Goal: Information Seeking & Learning: Learn about a topic

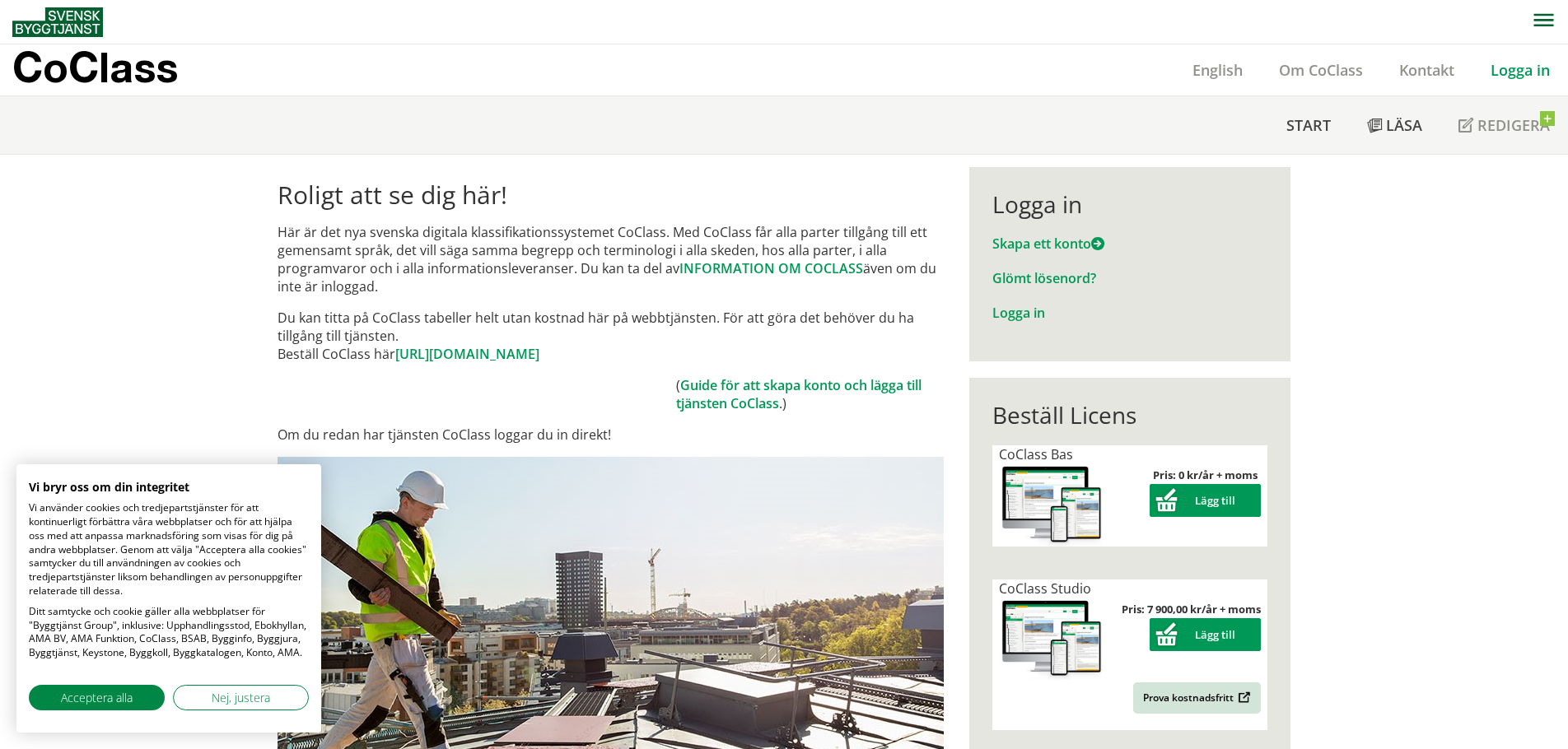
drag, startPoint x: 1039, startPoint y: 212, endPoint x: 1039, endPoint y: 227, distance: 15.0
click at [1039, 212] on div "Logga in" at bounding box center [1129, 204] width 274 height 28
click at [1029, 307] on link "Logga in" at bounding box center [1018, 313] width 52 height 18
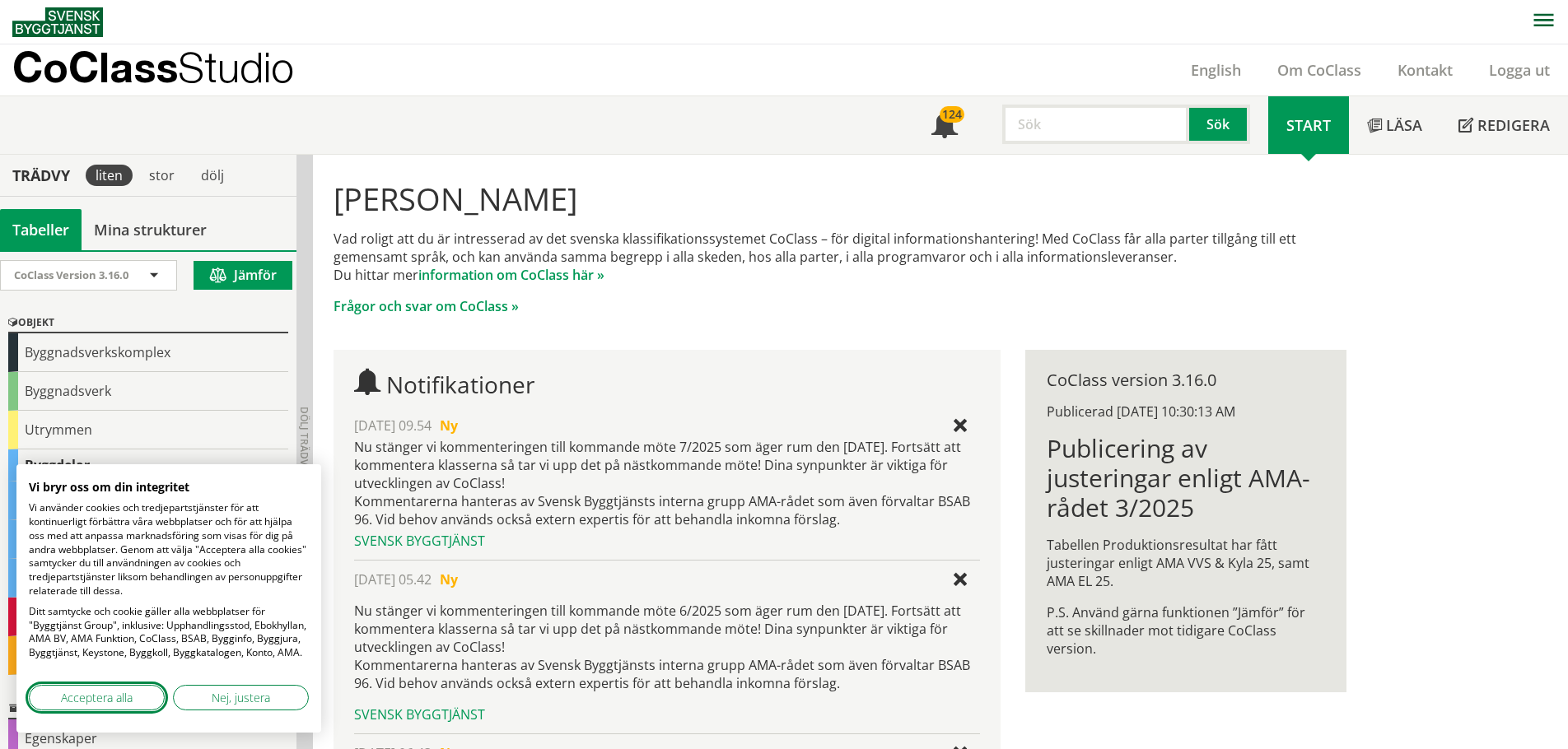
click at [90, 689] on button "Acceptera alla" at bounding box center [97, 698] width 136 height 25
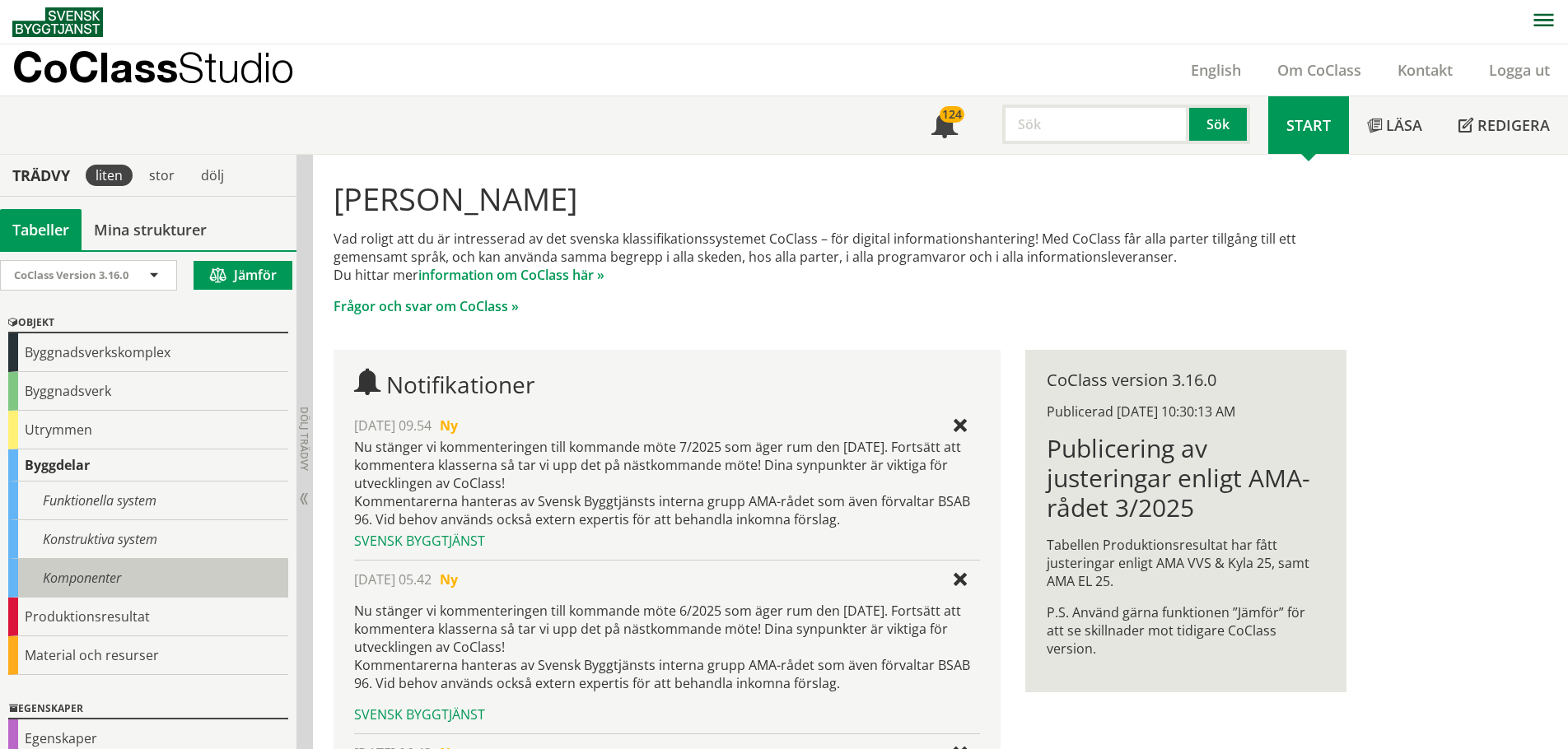
click at [80, 572] on div "Komponenter" at bounding box center [148, 578] width 280 height 39
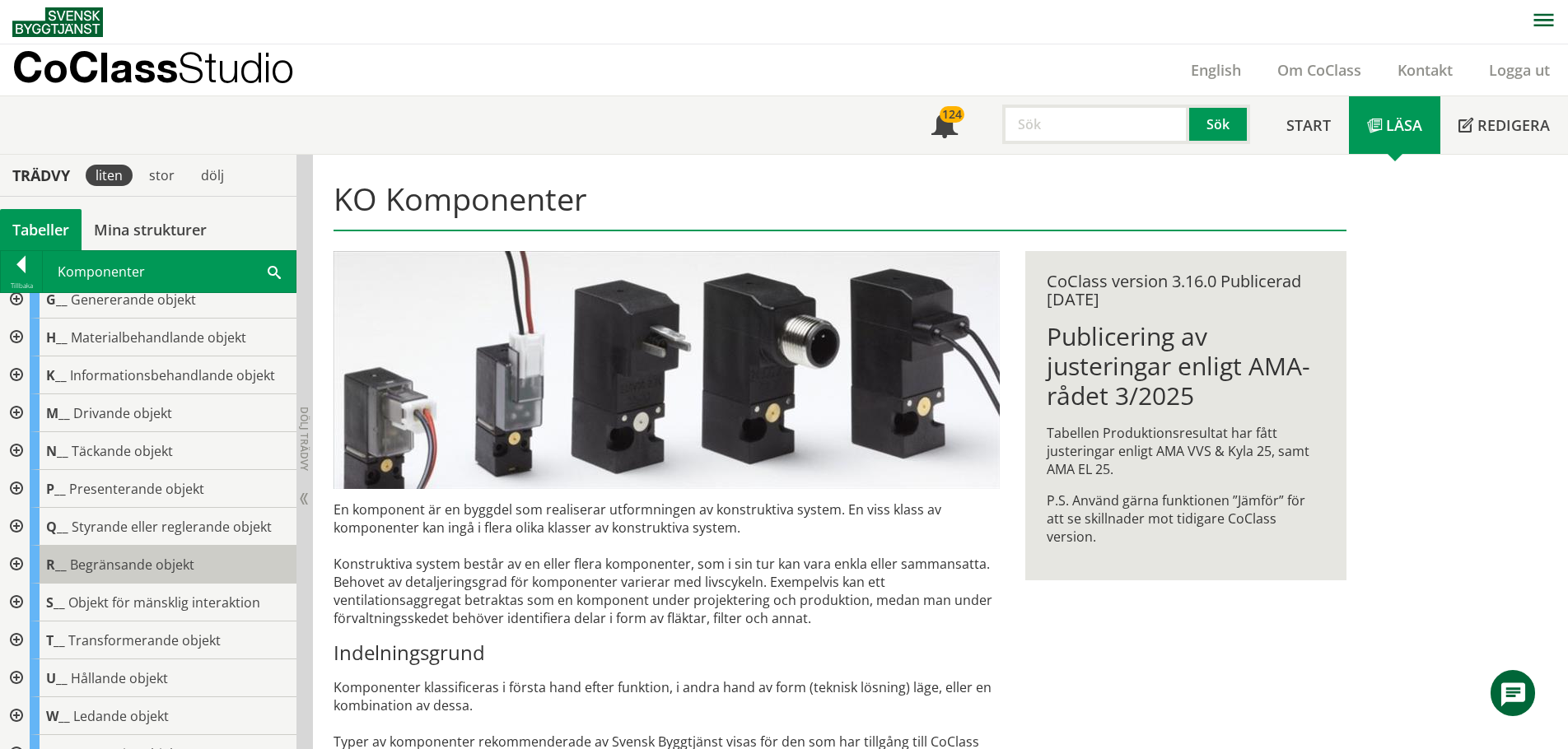
scroll to position [82, 0]
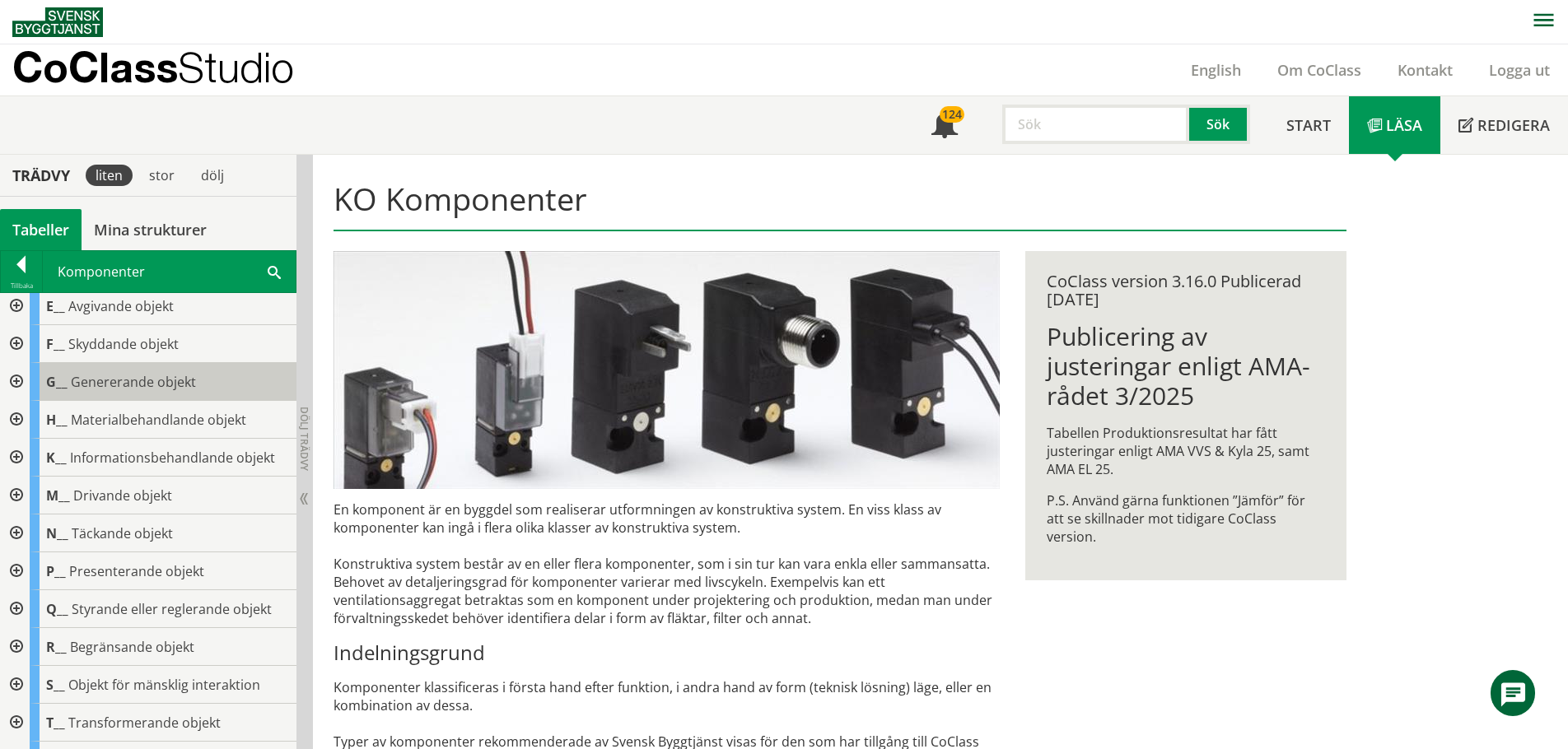
click at [116, 384] on span "Genererande objekt" at bounding box center [133, 382] width 125 height 18
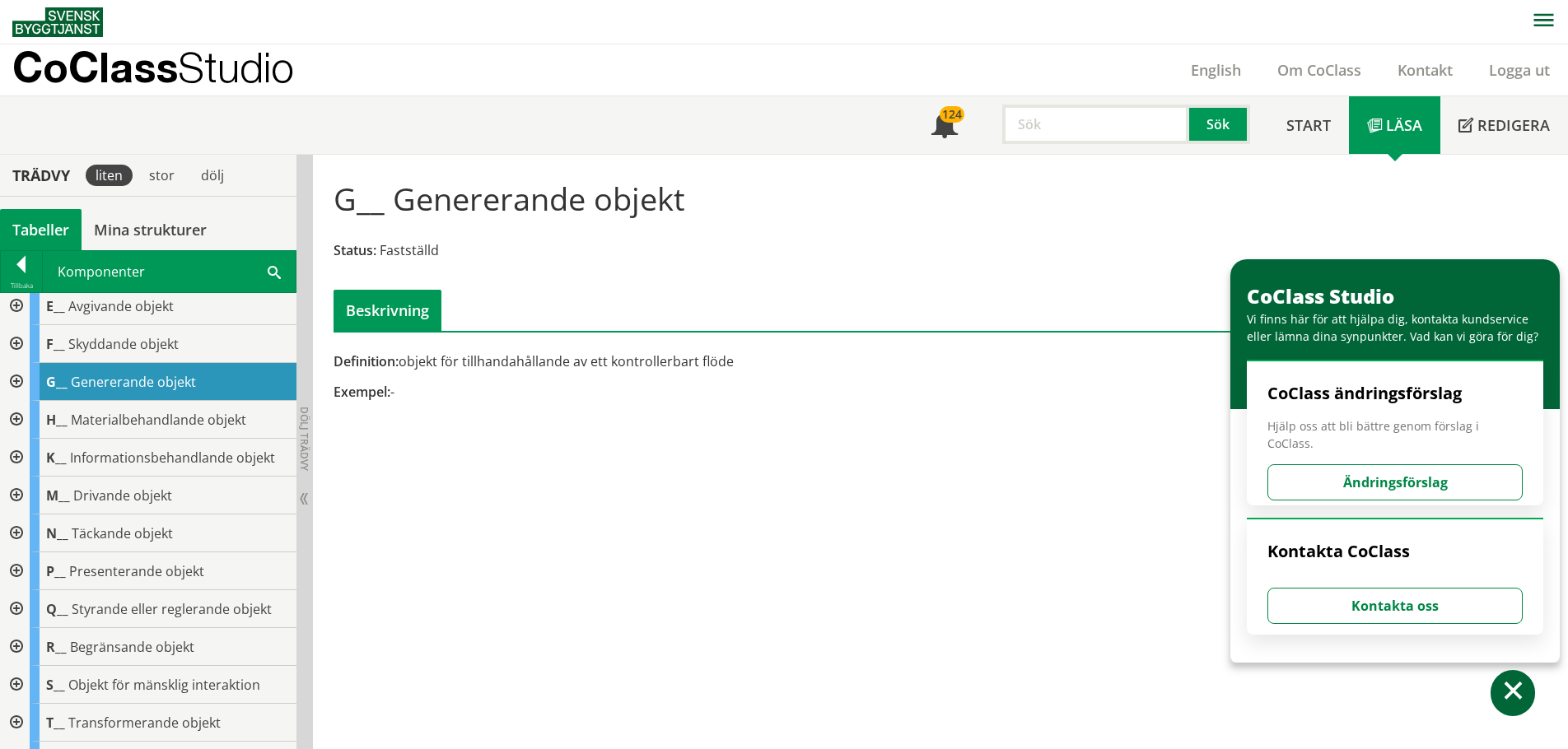
click at [18, 384] on div at bounding box center [14, 382] width 30 height 38
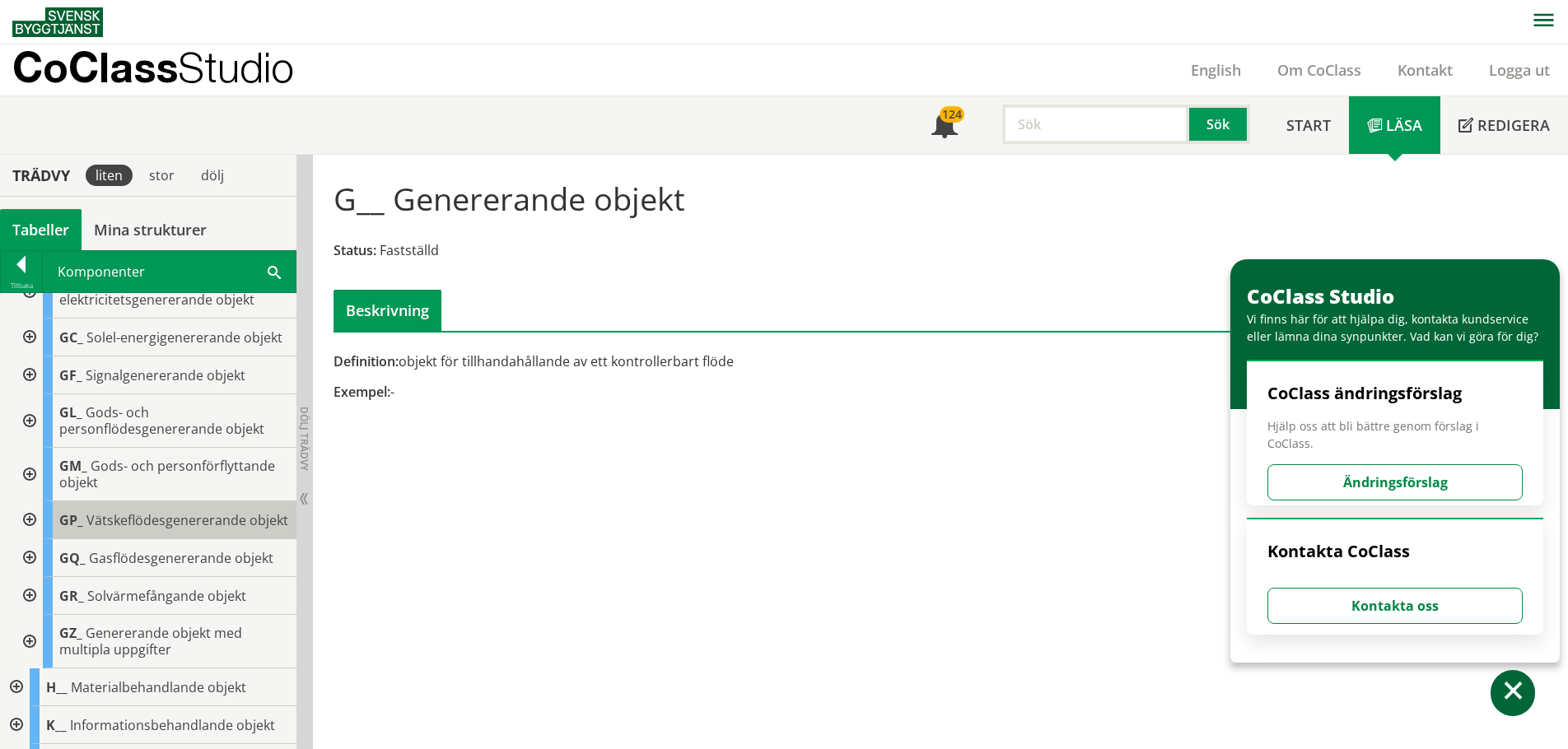
scroll to position [247, 0]
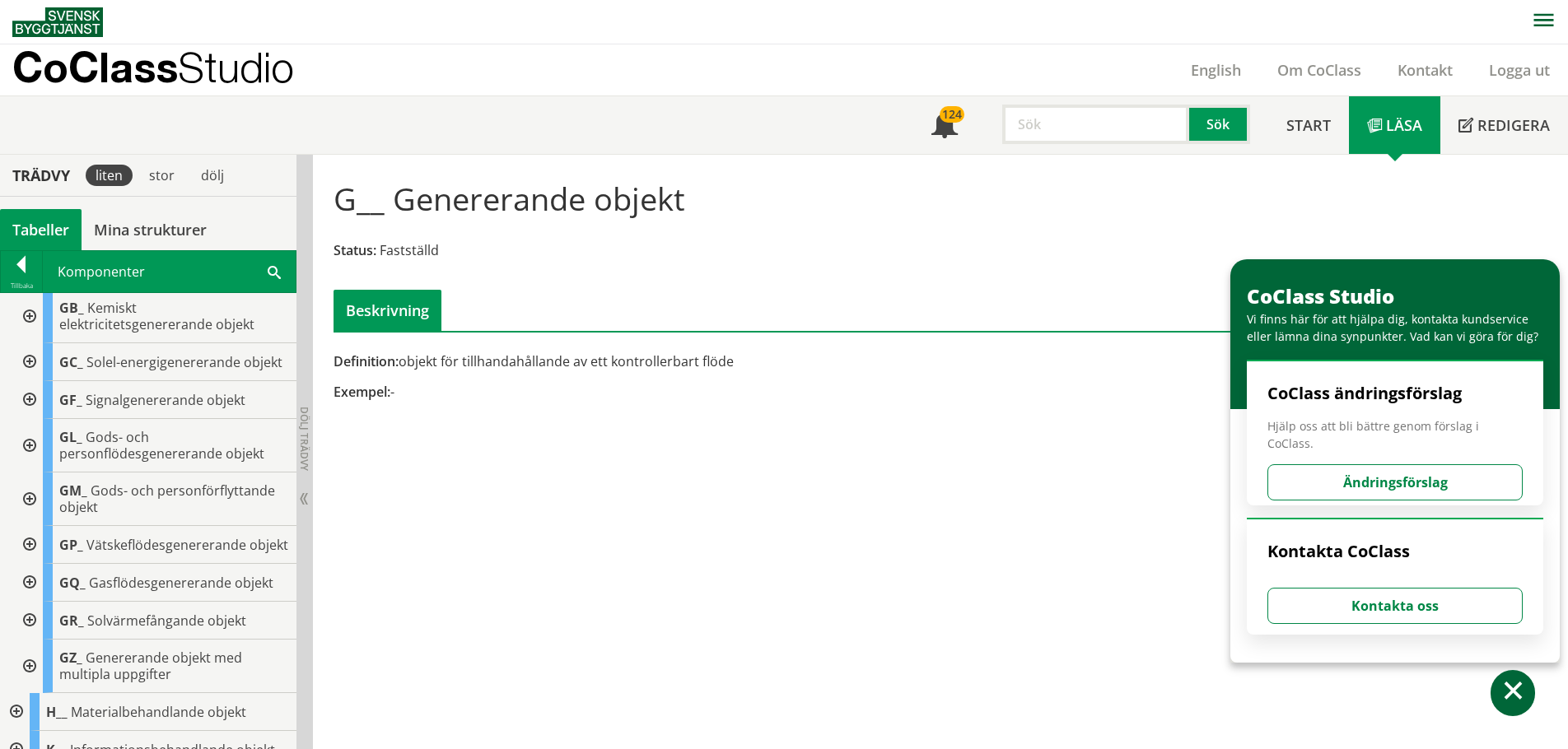
click at [30, 458] on div at bounding box center [28, 445] width 30 height 53
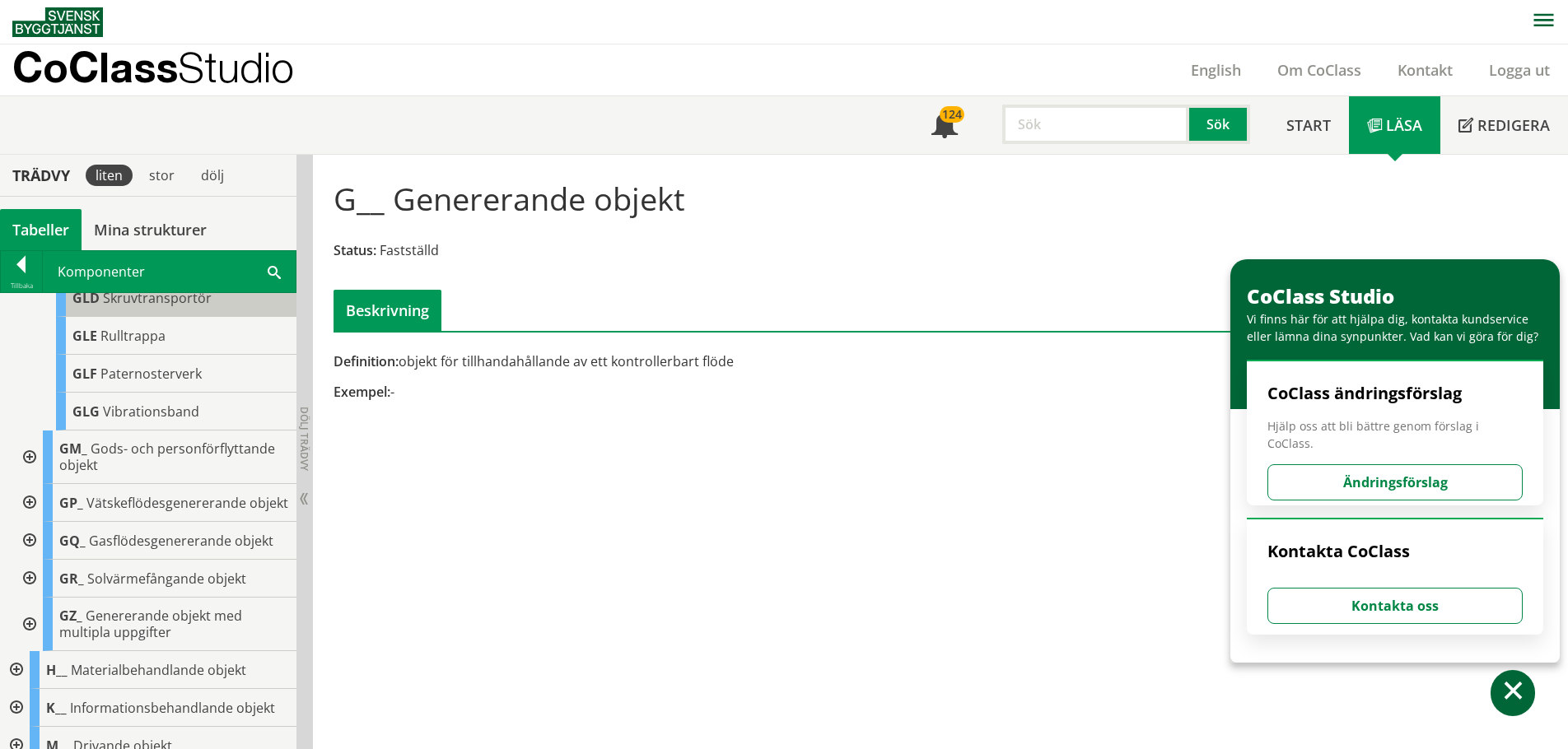
scroll to position [577, 0]
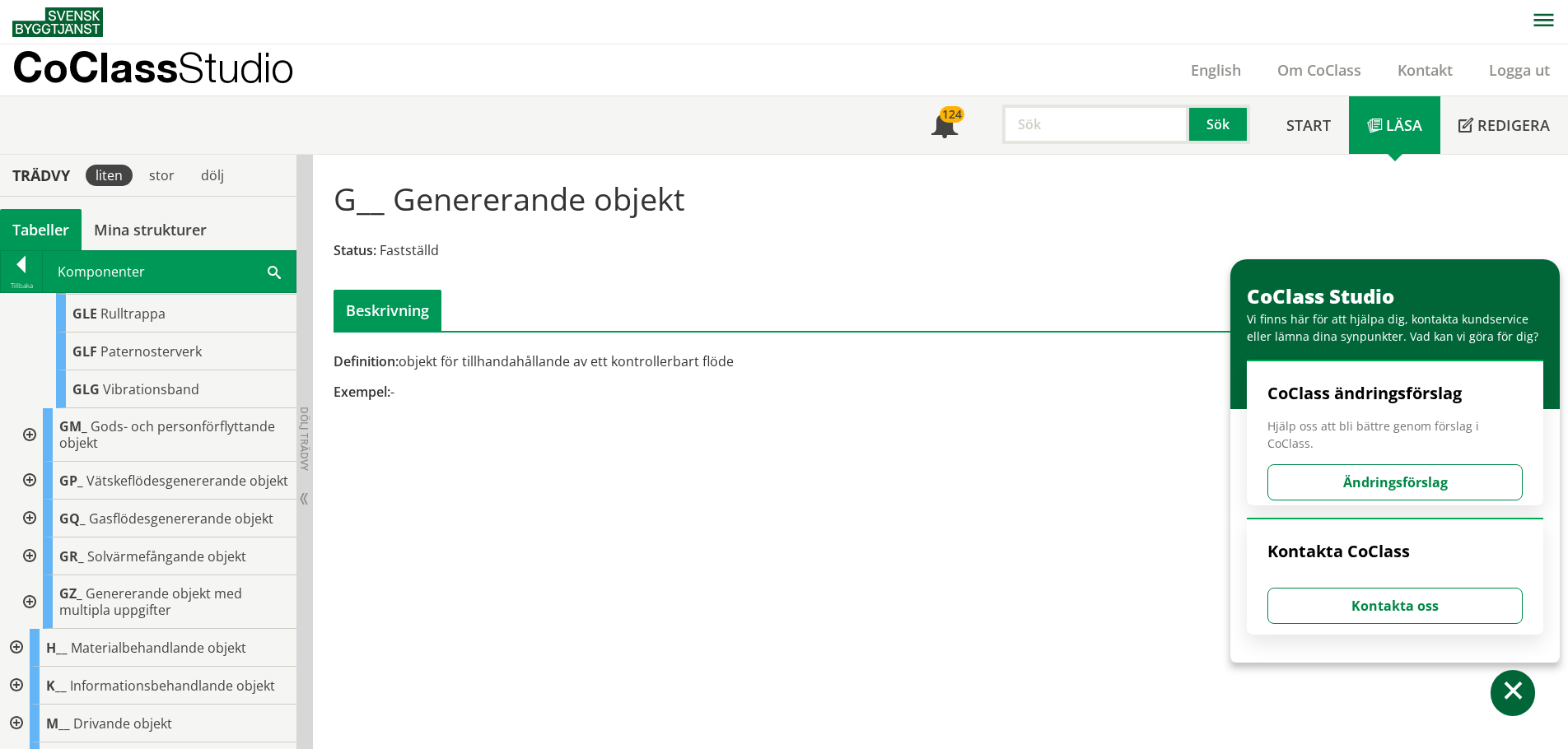
click at [29, 447] on div at bounding box center [28, 435] width 30 height 53
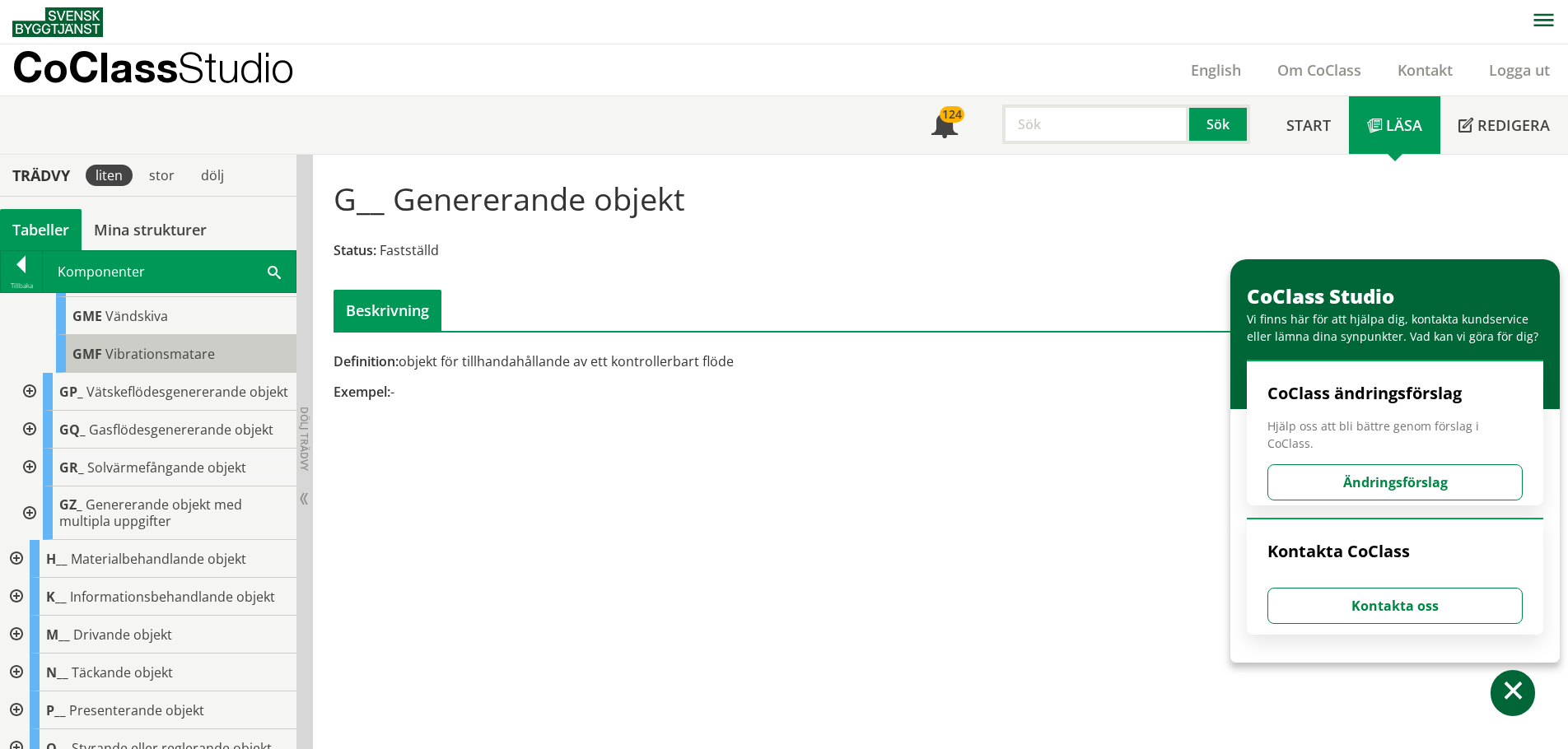
scroll to position [906, 0]
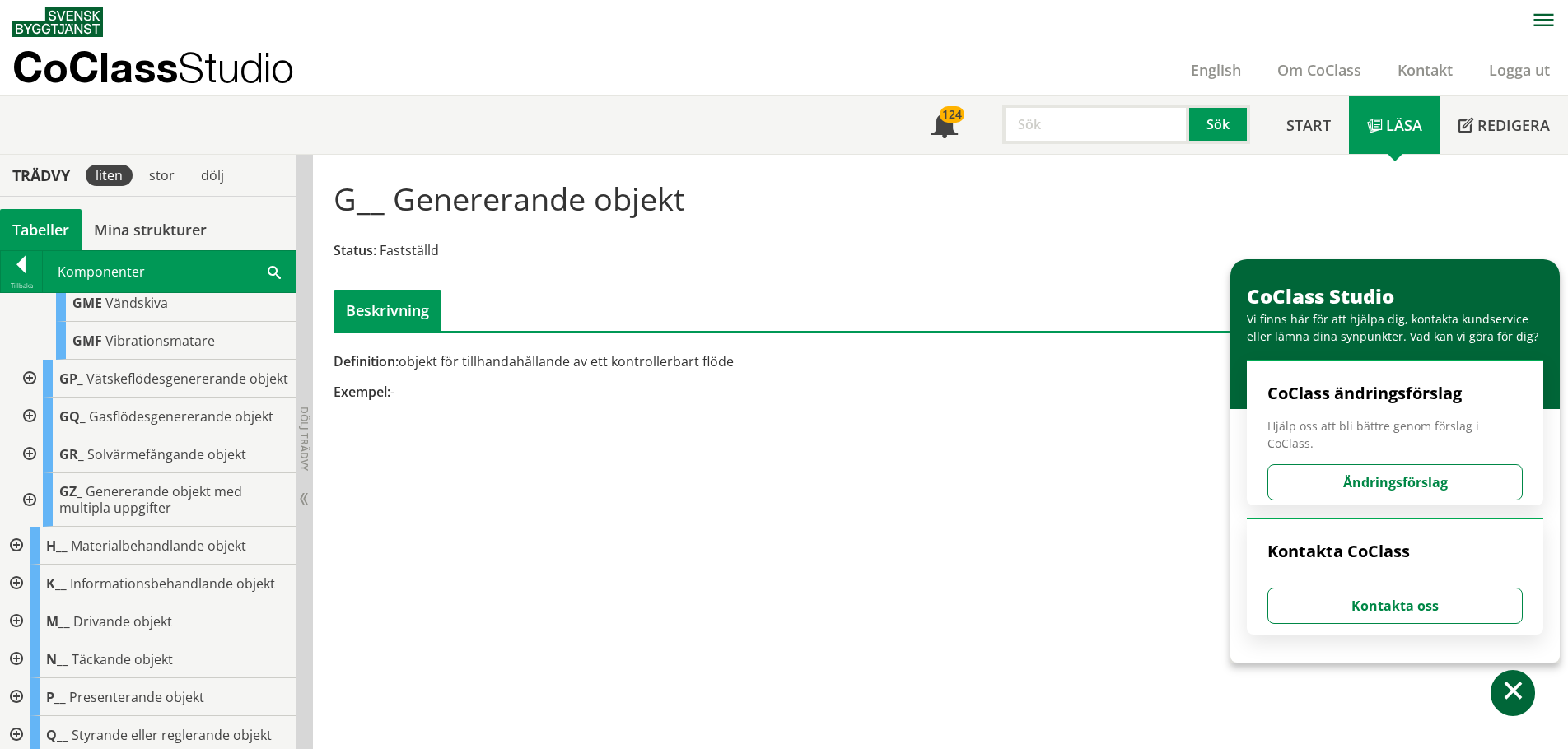
click at [30, 398] on div at bounding box center [28, 379] width 30 height 38
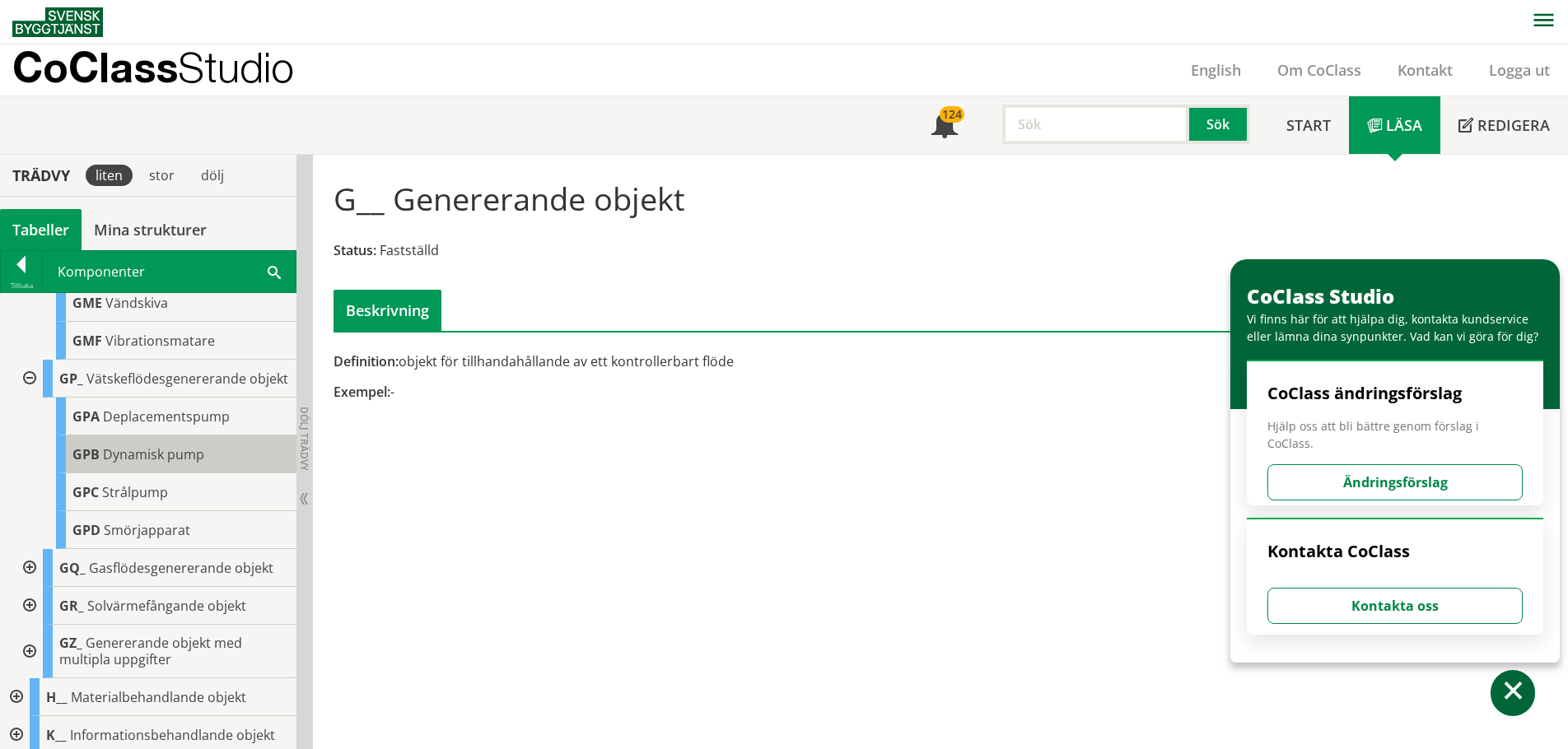
click at [130, 464] on span "Dynamisk pump" at bounding box center [153, 455] width 101 height 18
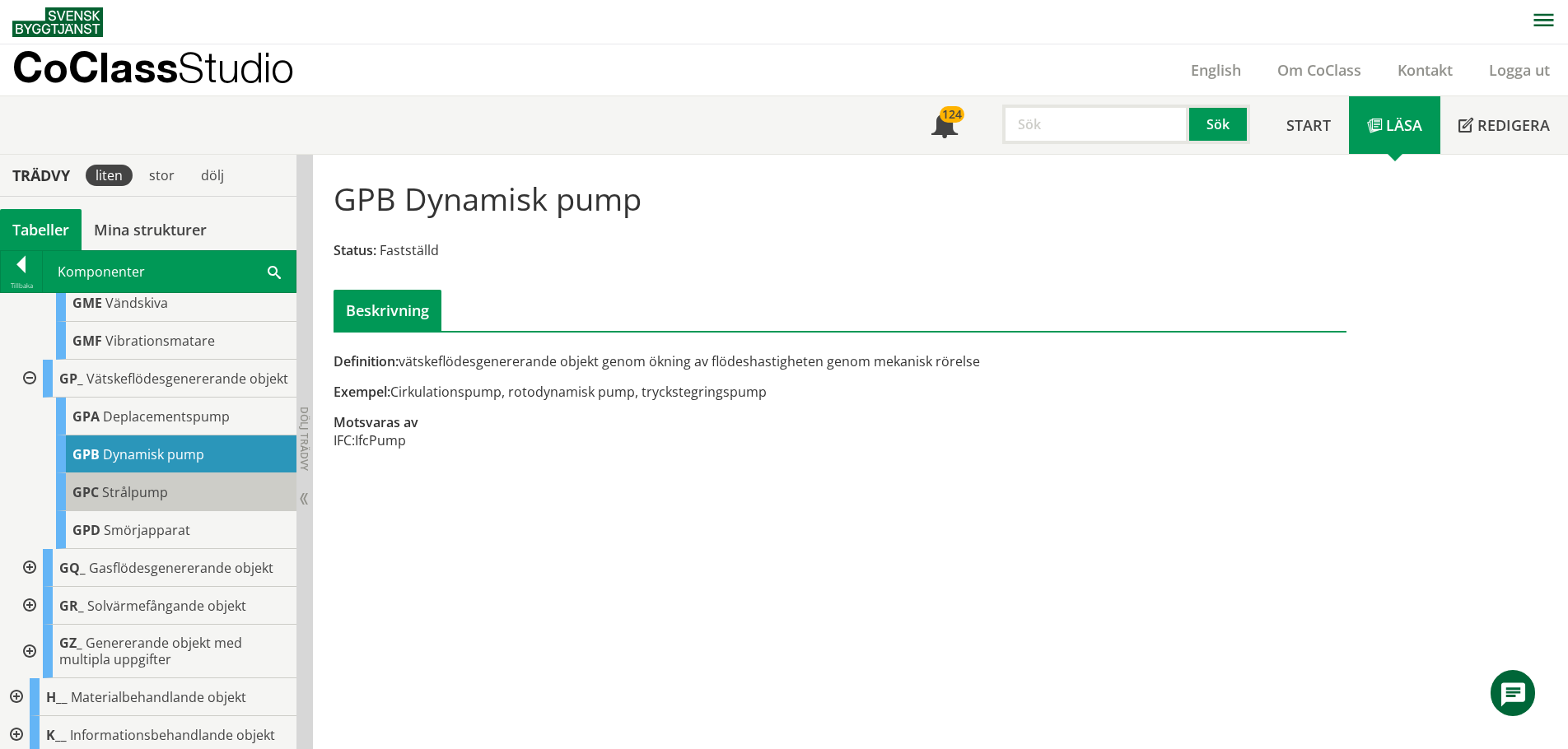
click at [148, 502] on span "Strålpump" at bounding box center [135, 493] width 66 height 18
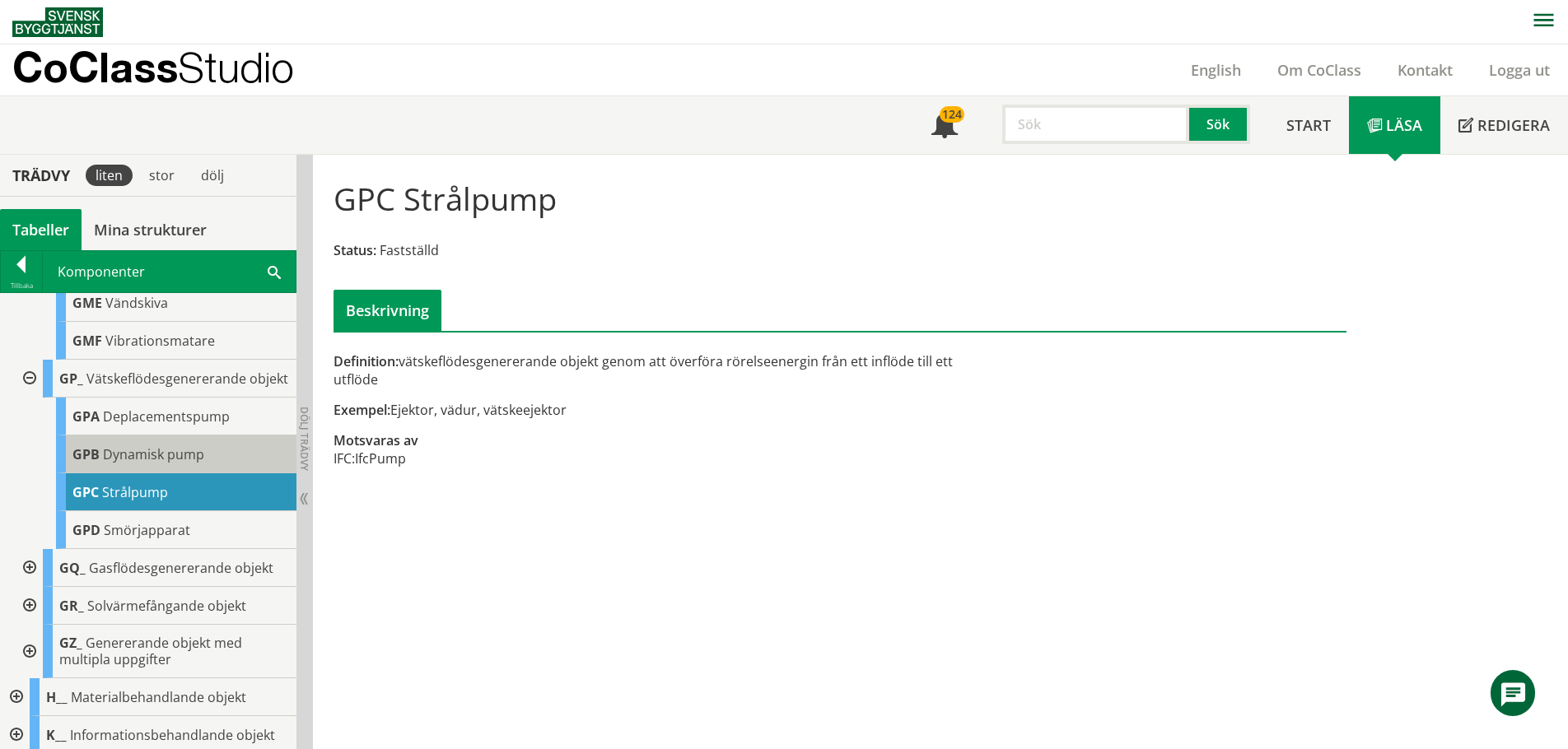
click at [150, 474] on div "GPB Dynamisk pump" at bounding box center [176, 455] width 240 height 38
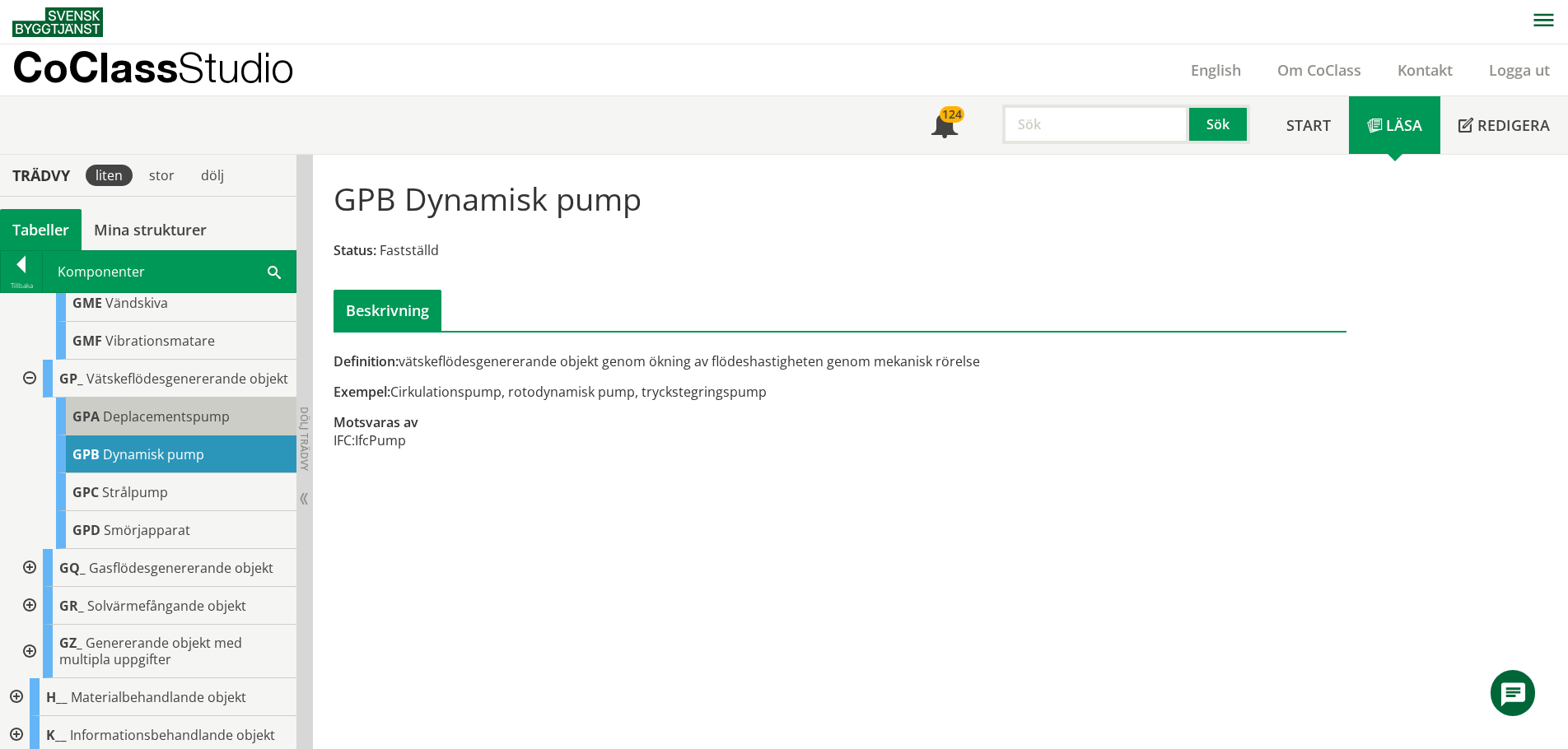
click at [175, 426] on span "Deplacementspump" at bounding box center [166, 417] width 127 height 18
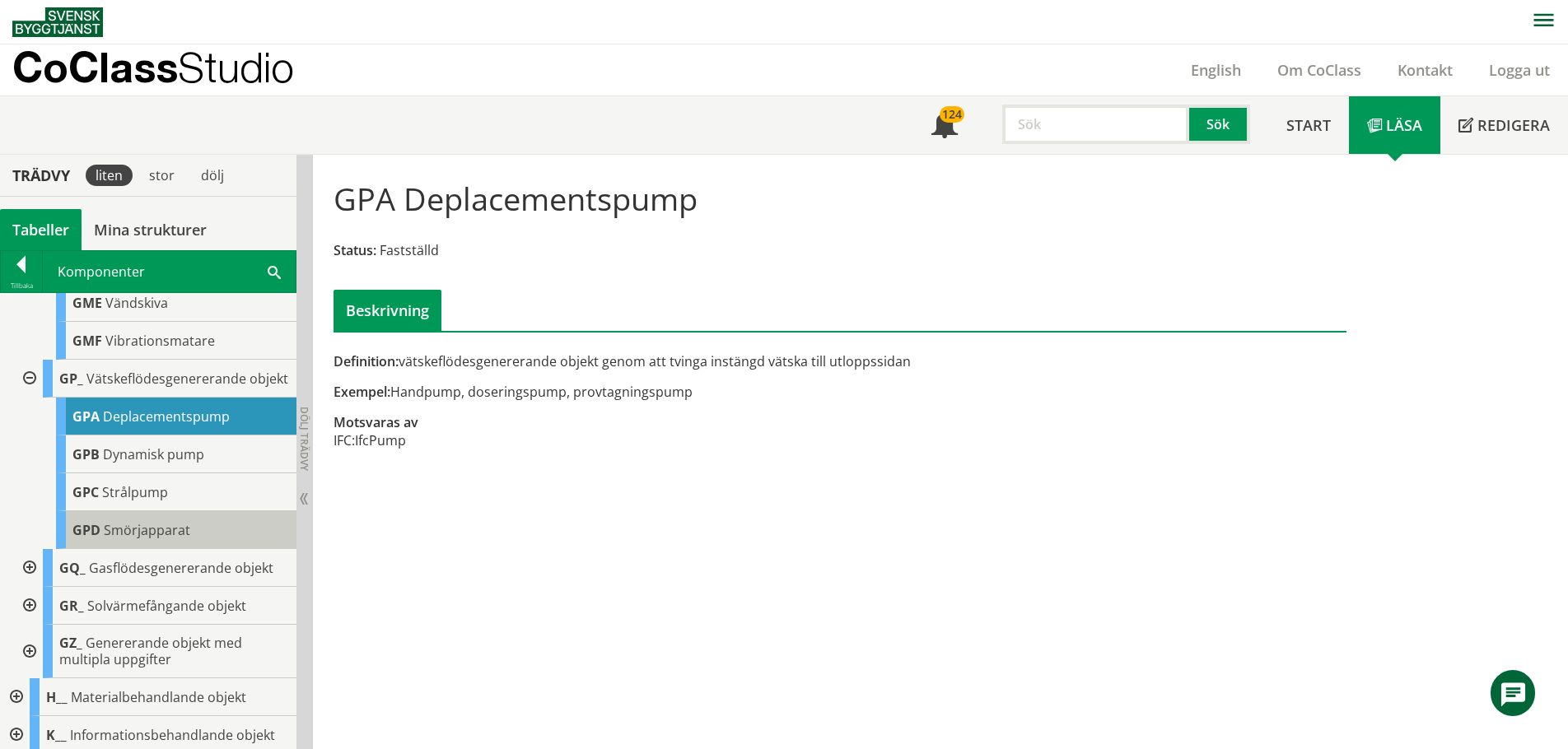
click at [148, 540] on span "Smörjapparat" at bounding box center [147, 531] width 87 height 18
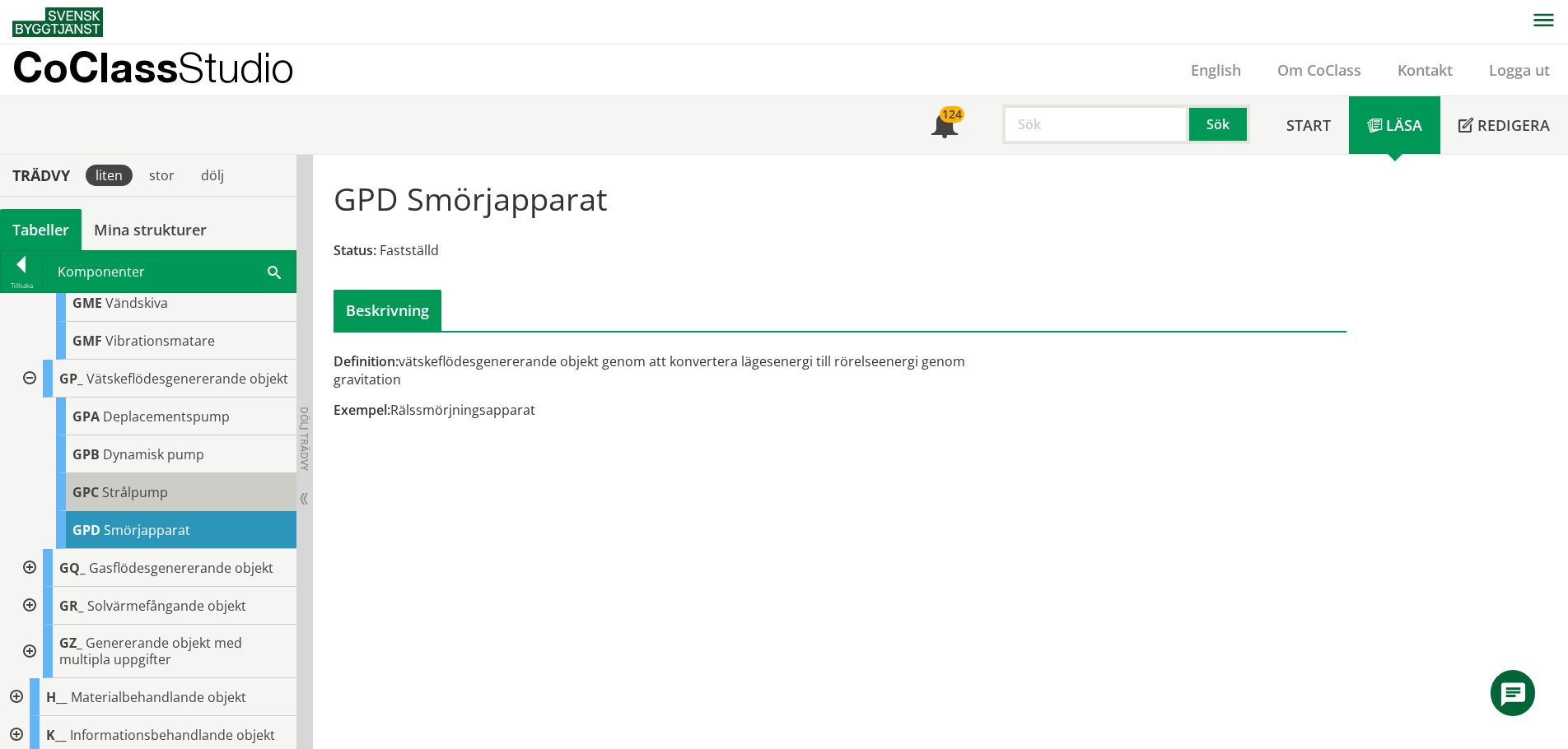
click at [155, 512] on div "GPC Strålpump" at bounding box center [176, 493] width 240 height 38
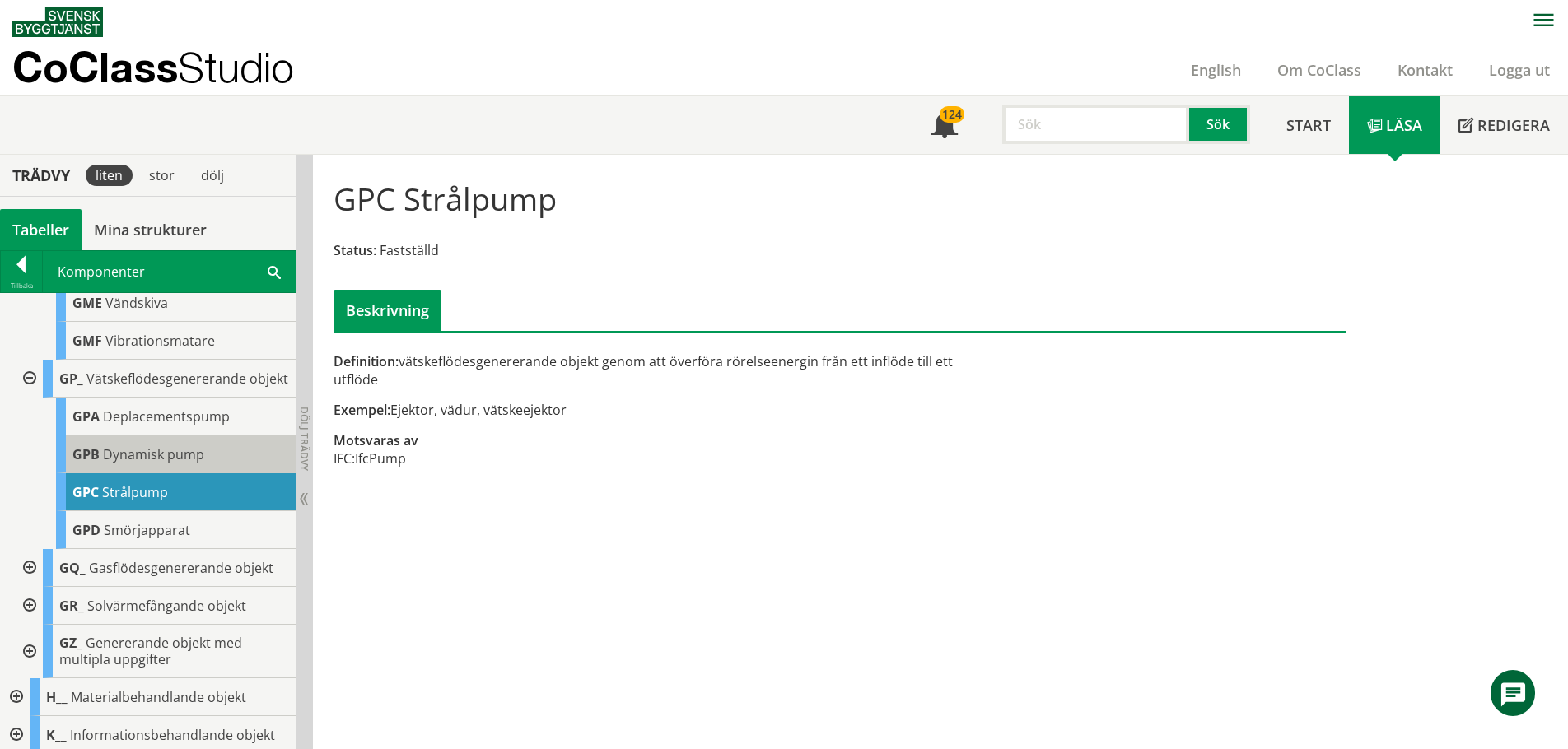
click at [138, 464] on span "Dynamisk pump" at bounding box center [153, 455] width 101 height 18
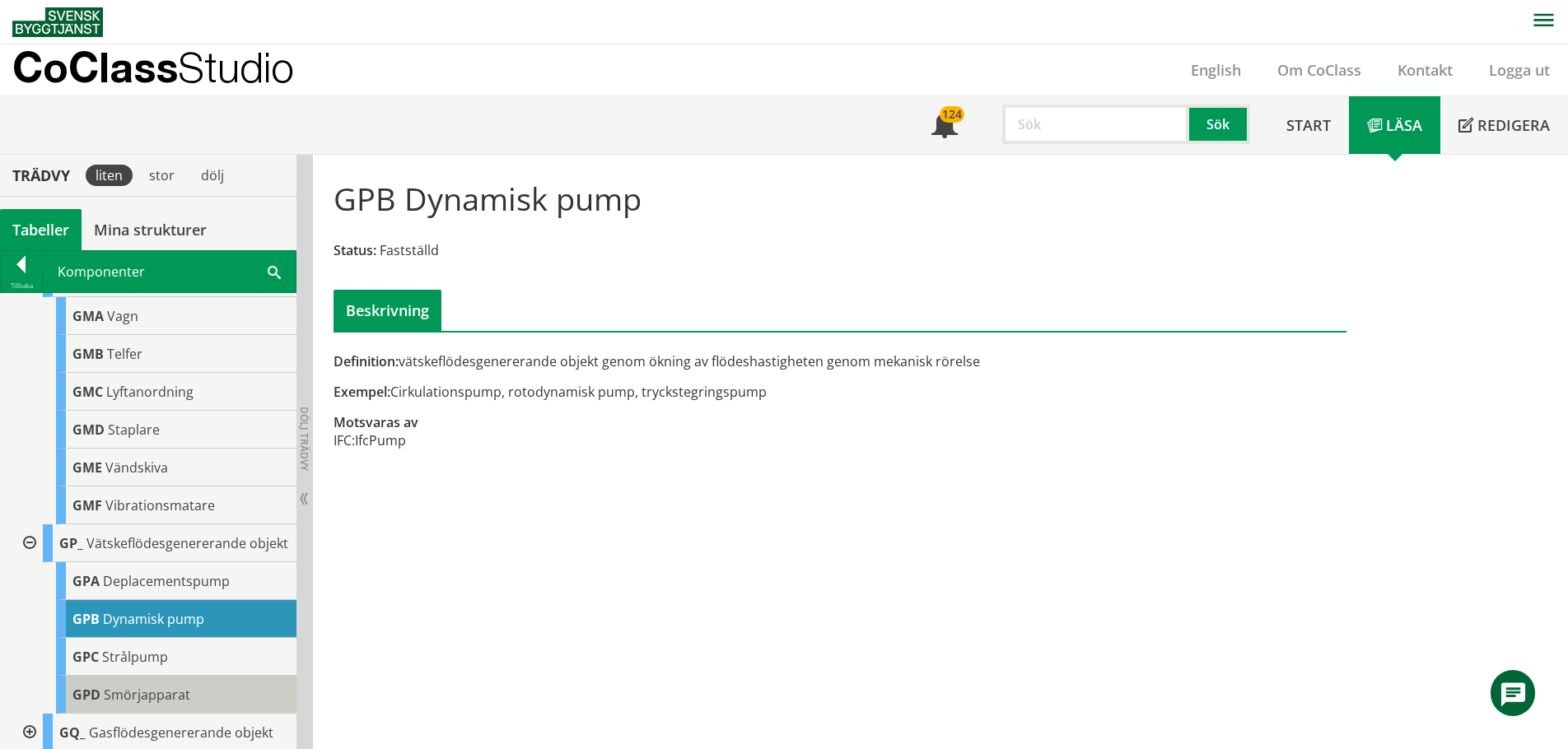
scroll to position [659, 0]
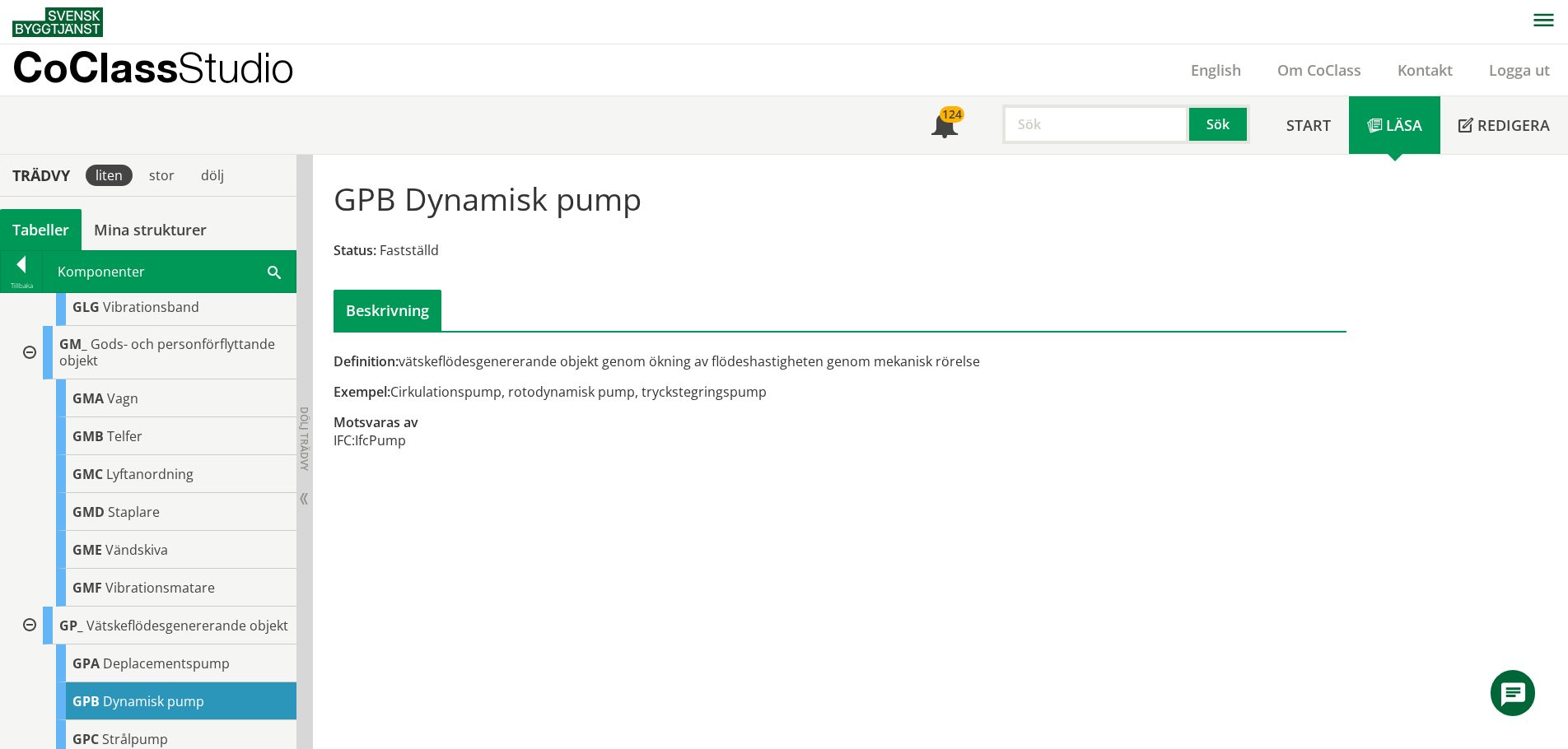
click at [29, 366] on div at bounding box center [28, 352] width 30 height 53
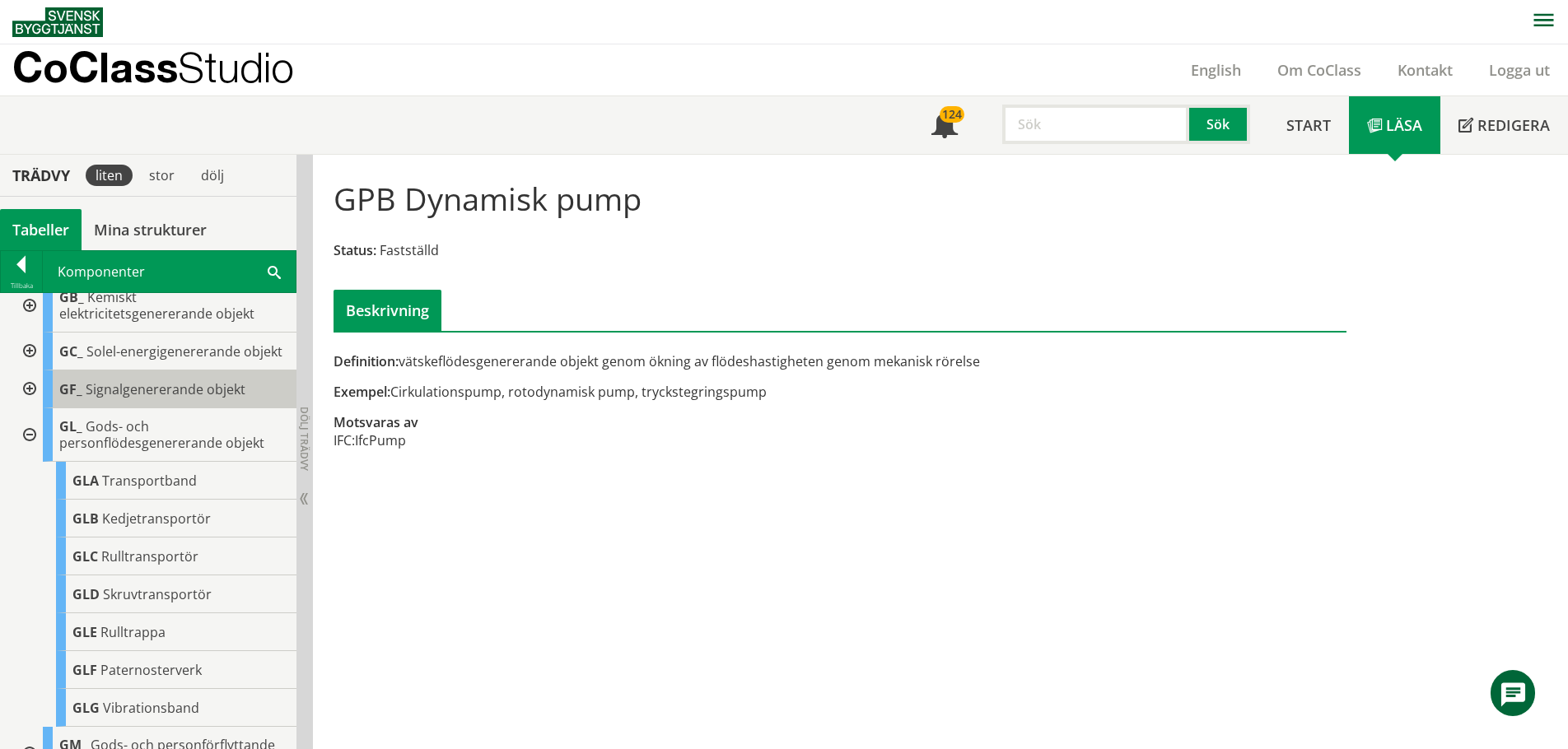
scroll to position [247, 0]
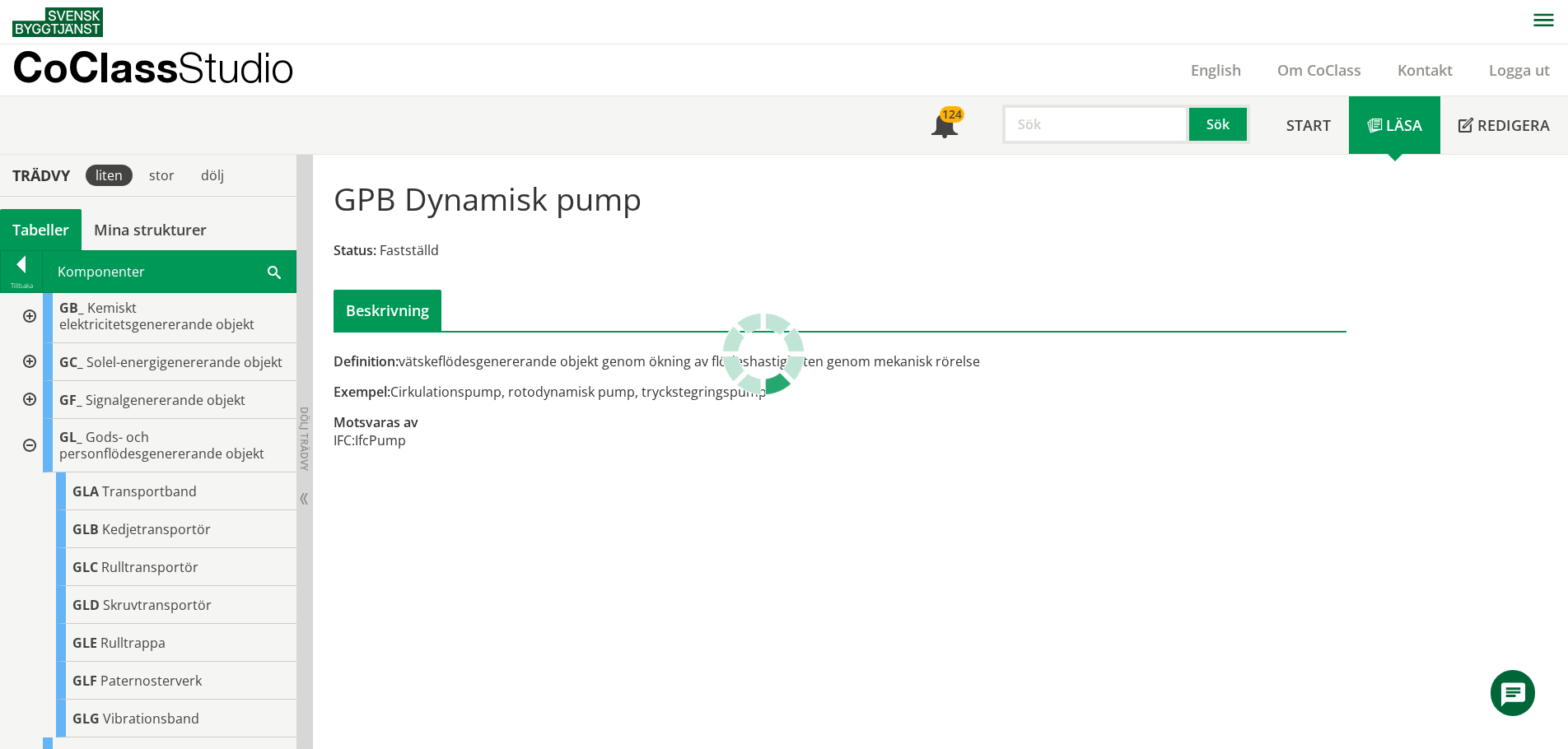
click at [31, 465] on div at bounding box center [28, 445] width 30 height 53
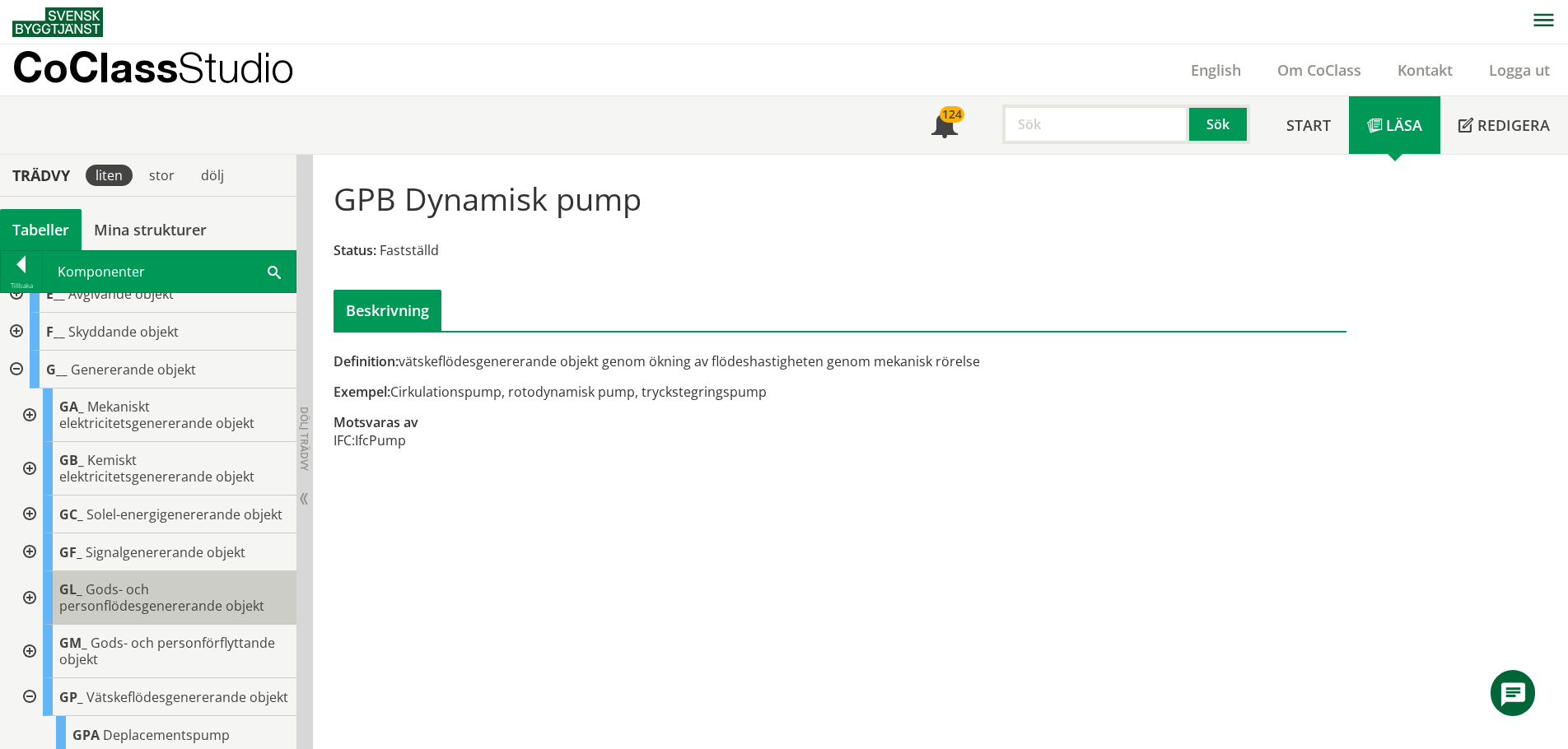
scroll to position [82, 0]
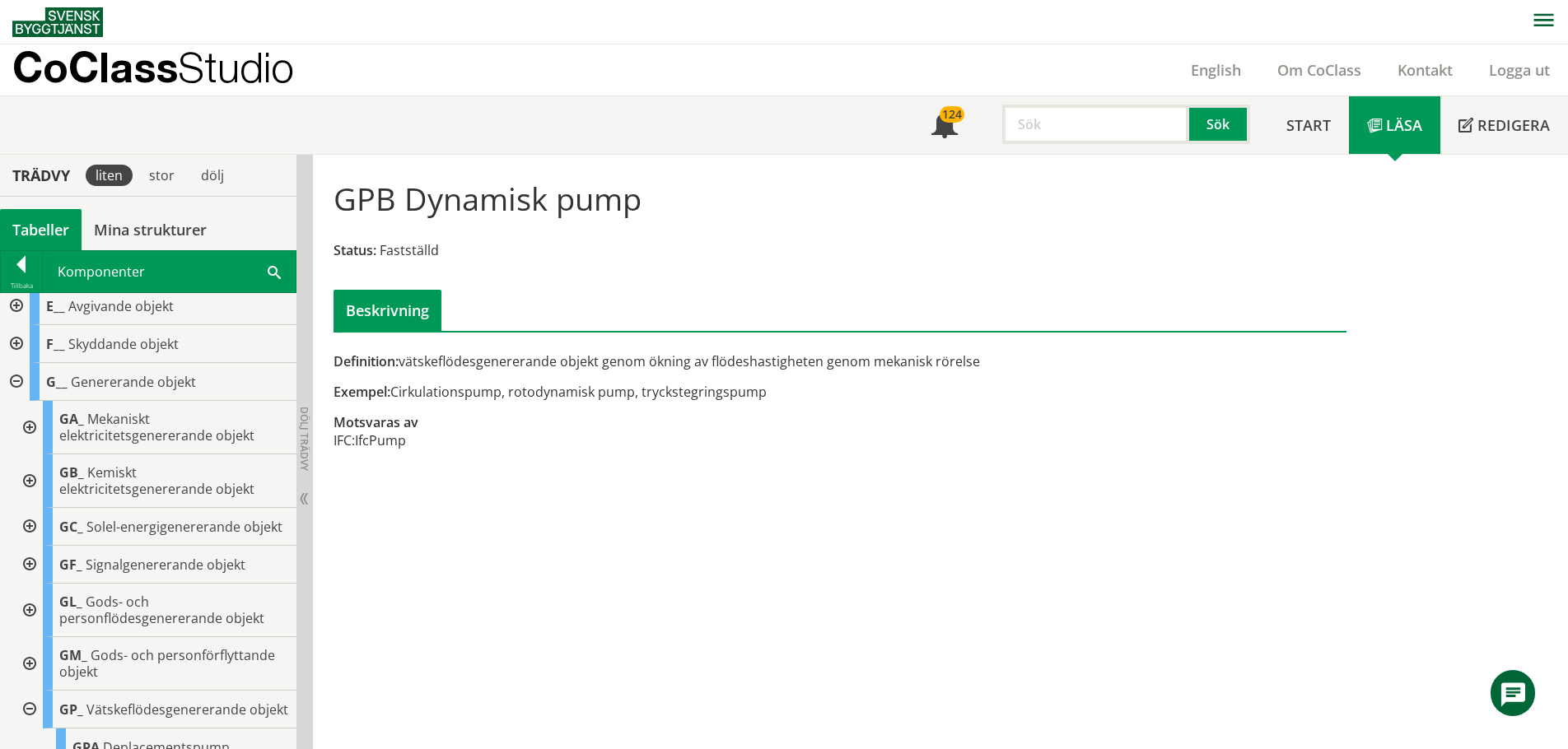
click at [15, 339] on div at bounding box center [14, 344] width 30 height 38
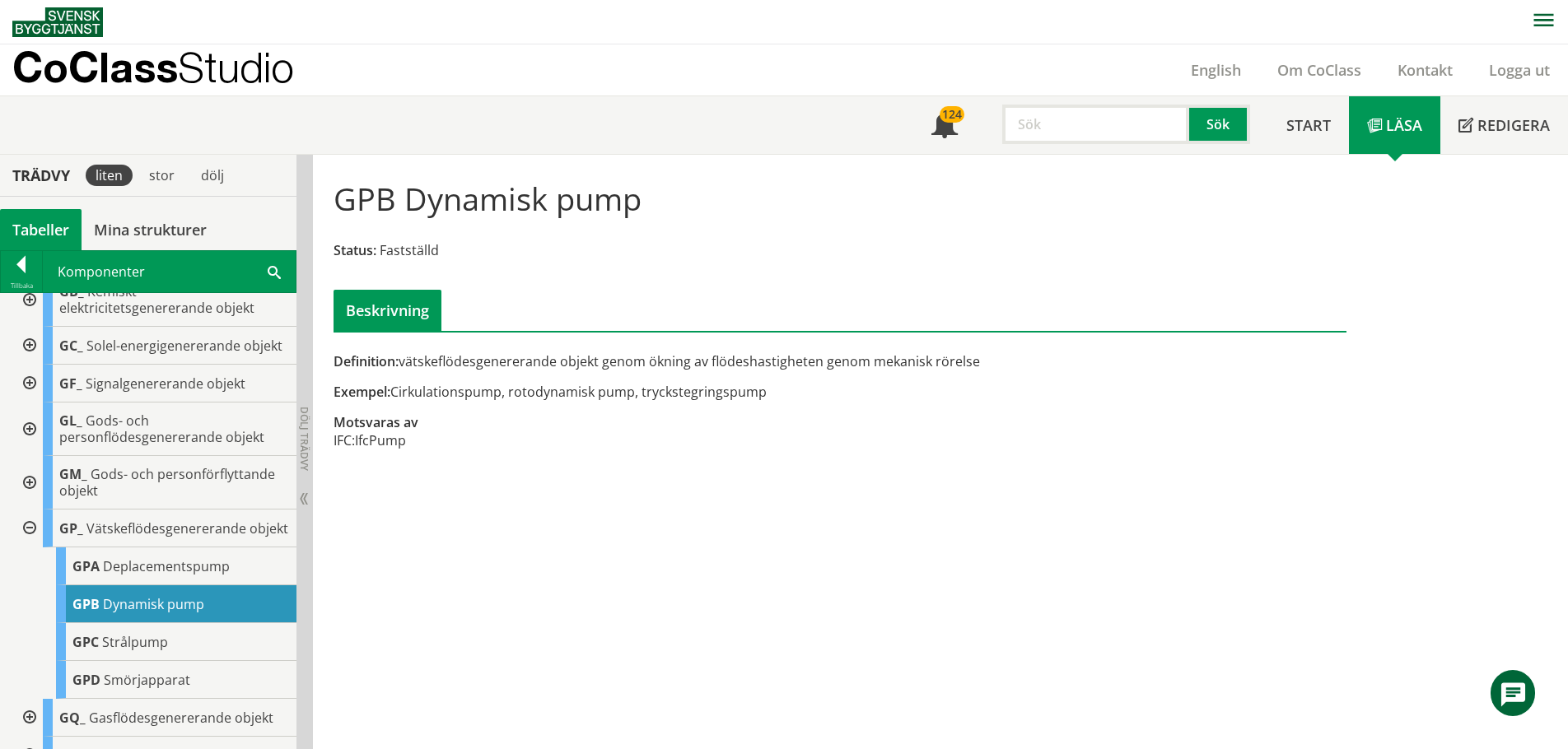
scroll to position [741, 0]
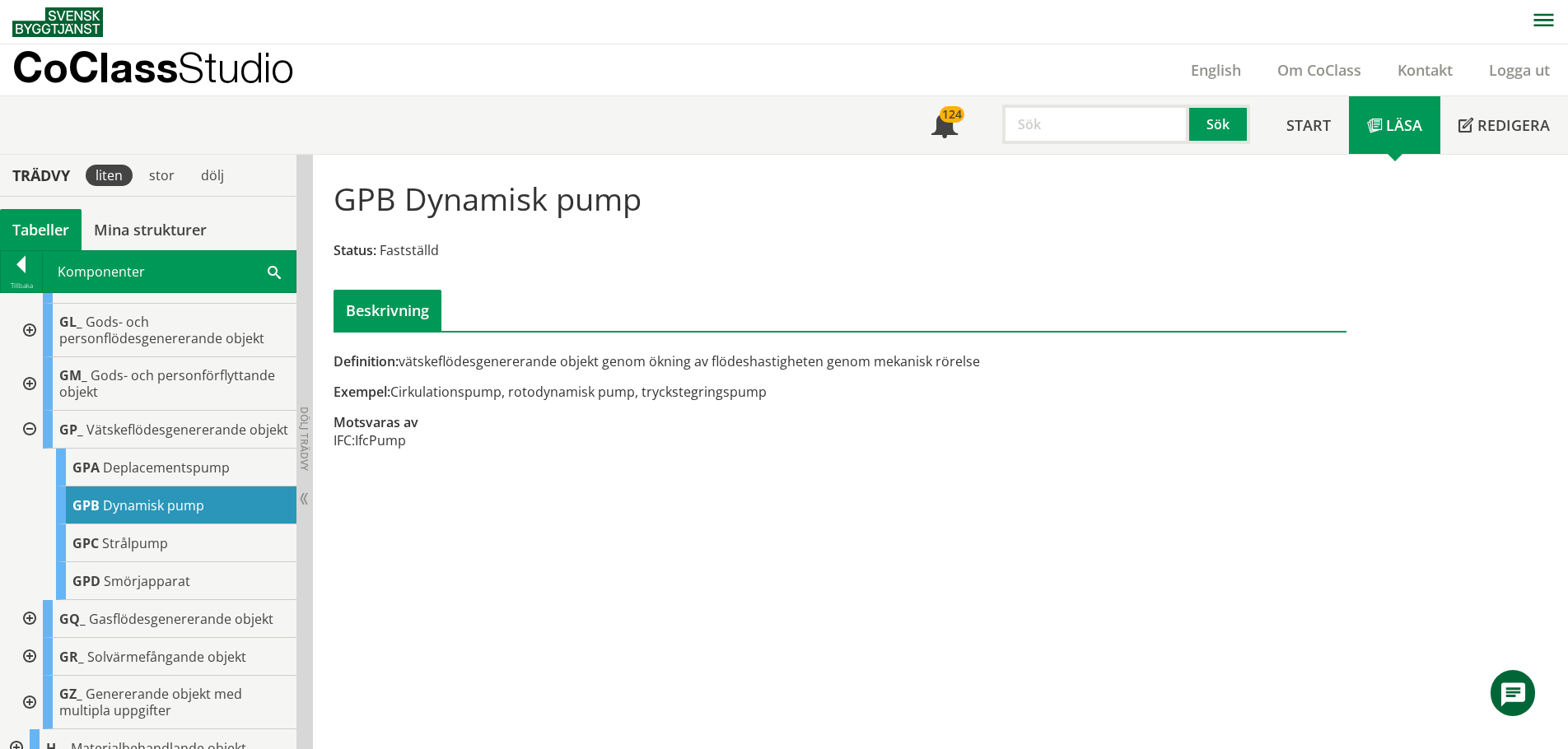
click at [1095, 129] on input "text" at bounding box center [1095, 125] width 187 height 40
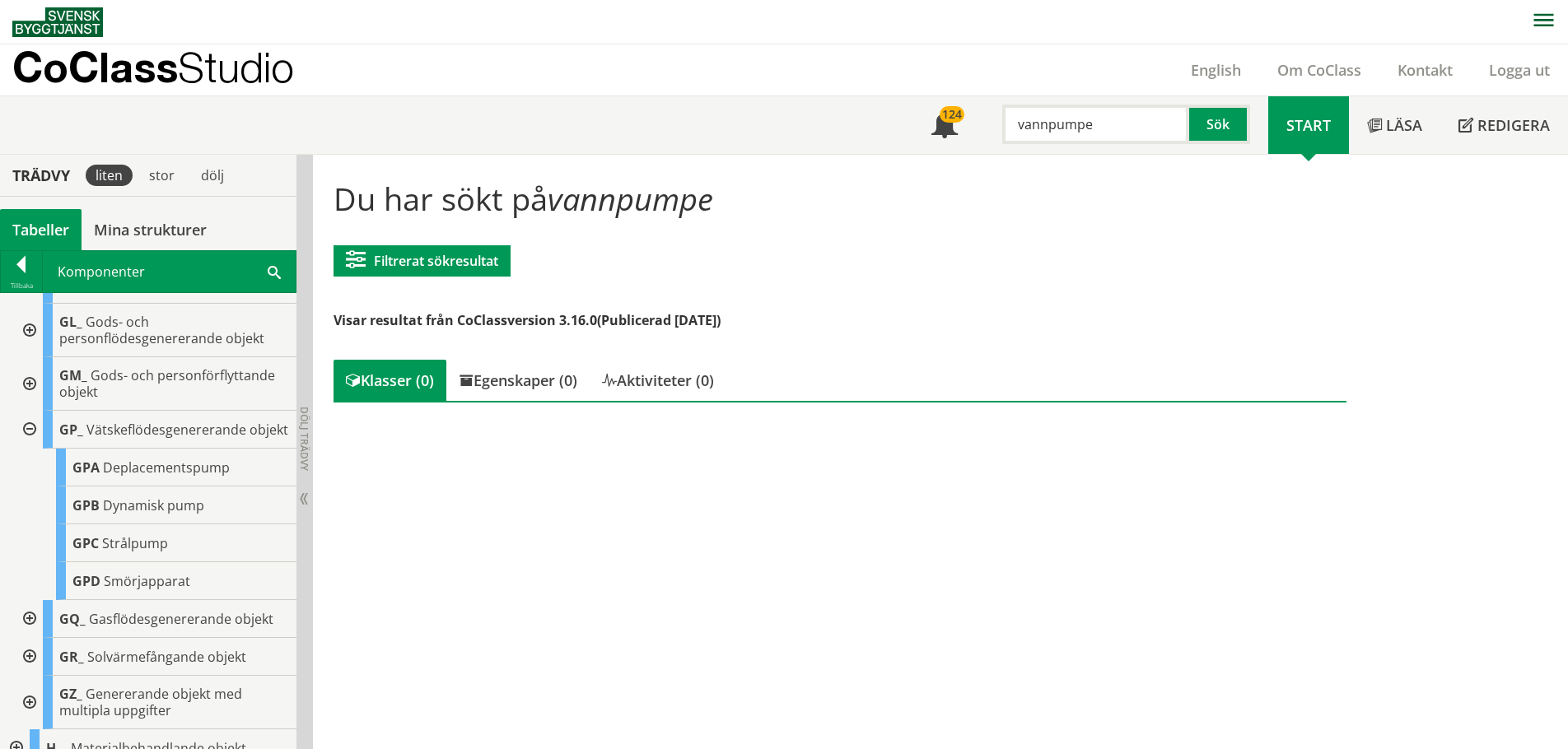
click at [1095, 130] on input "vannpumpe" at bounding box center [1095, 125] width 187 height 40
type input "v"
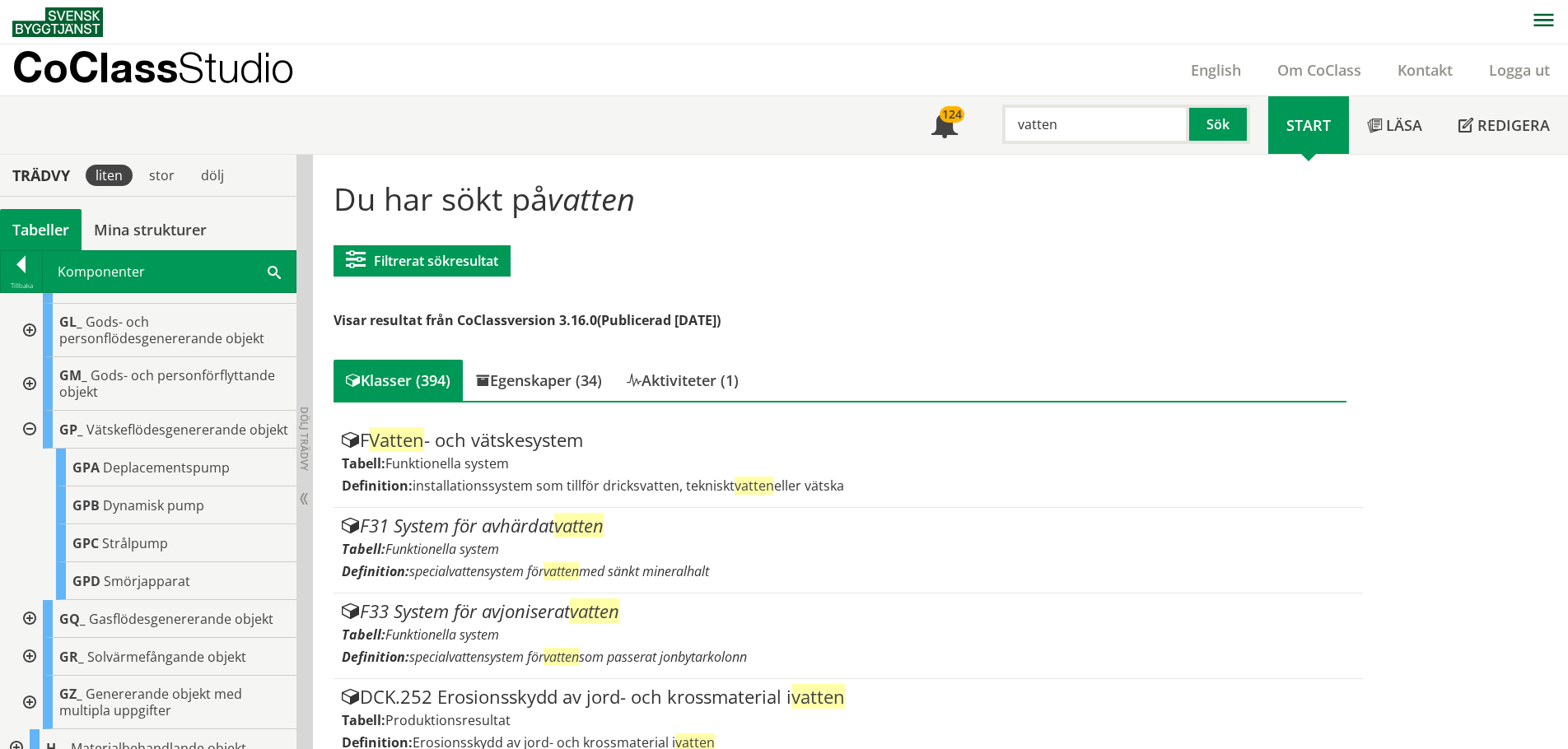
click at [24, 448] on div at bounding box center [28, 430] width 30 height 38
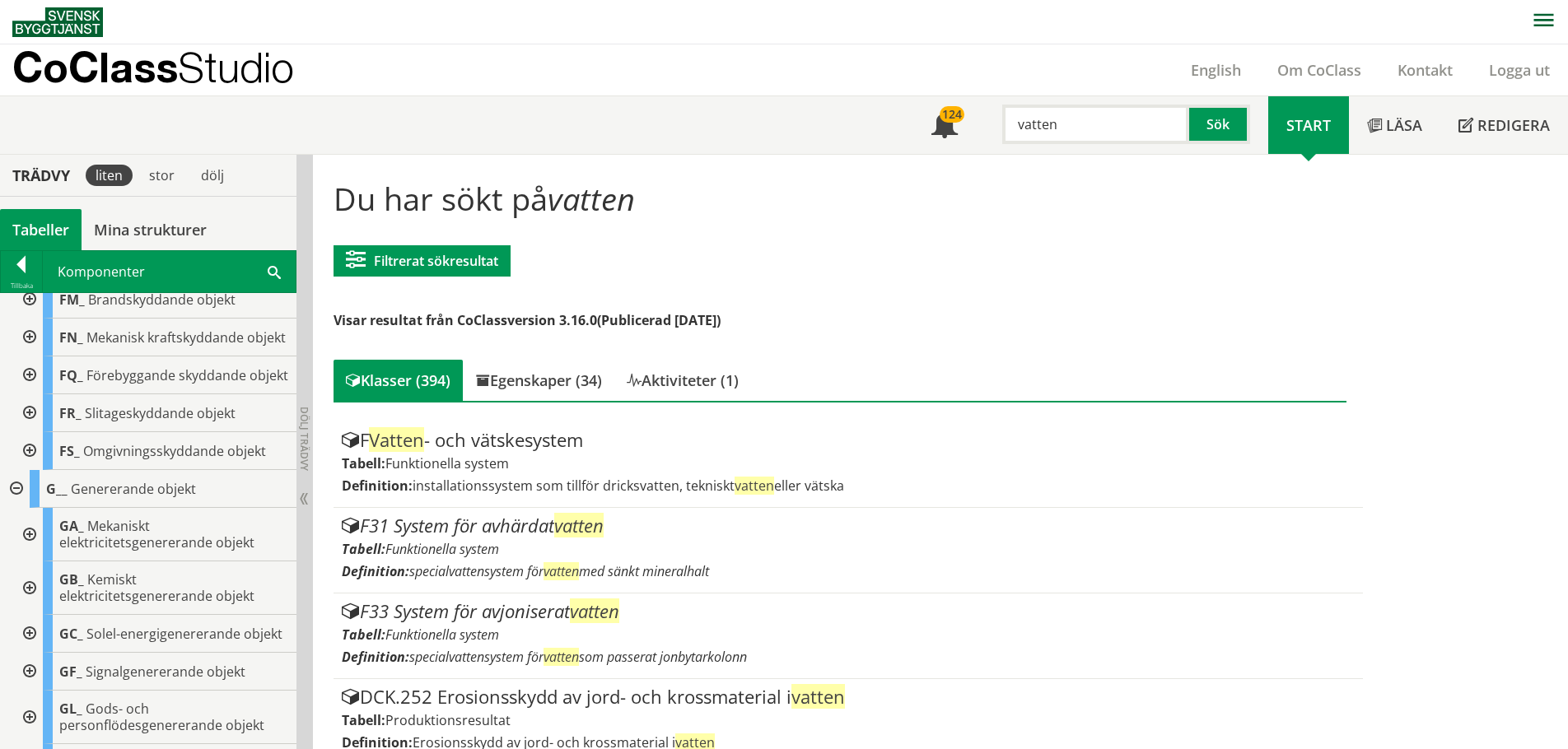
scroll to position [329, 0]
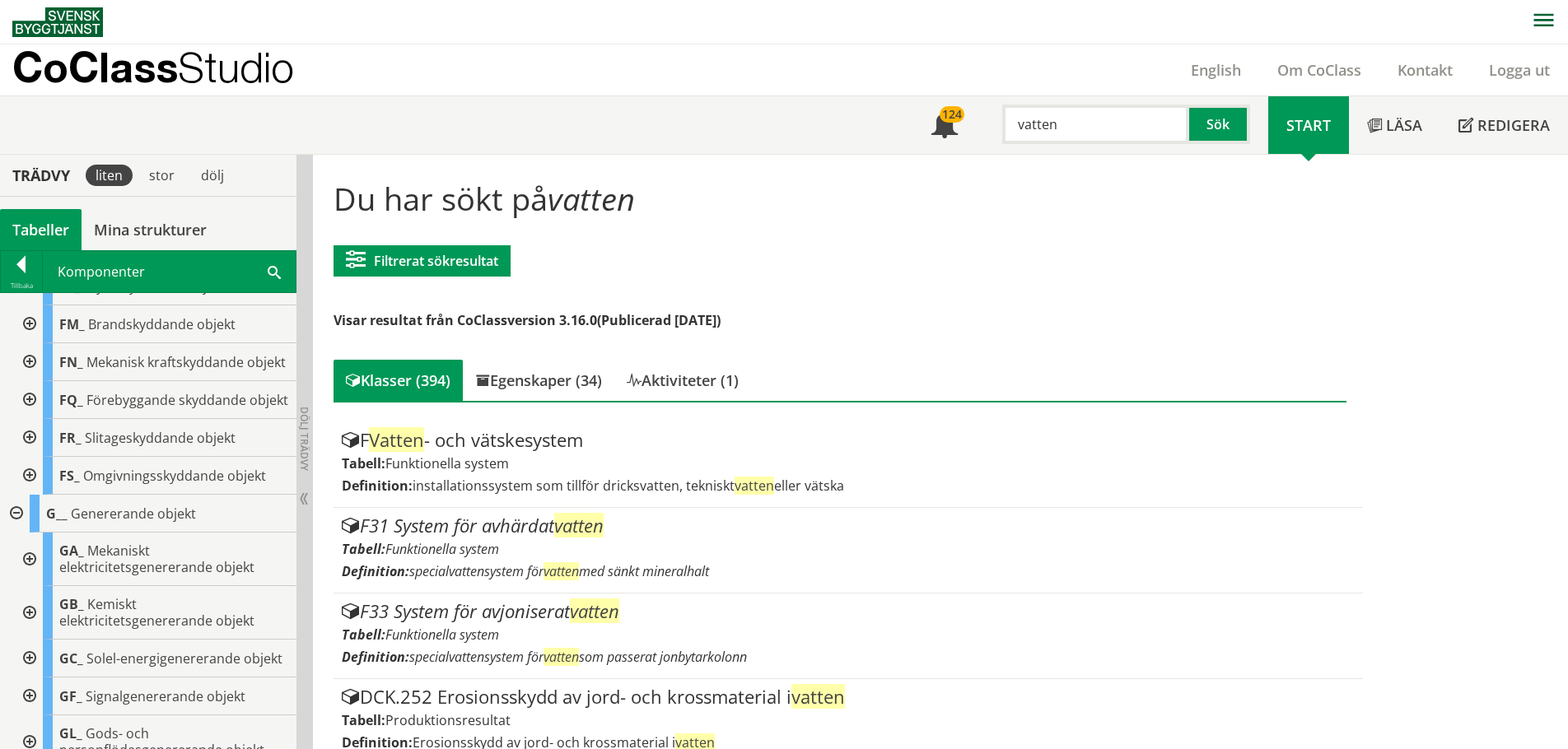
click at [17, 532] on div at bounding box center [14, 513] width 30 height 38
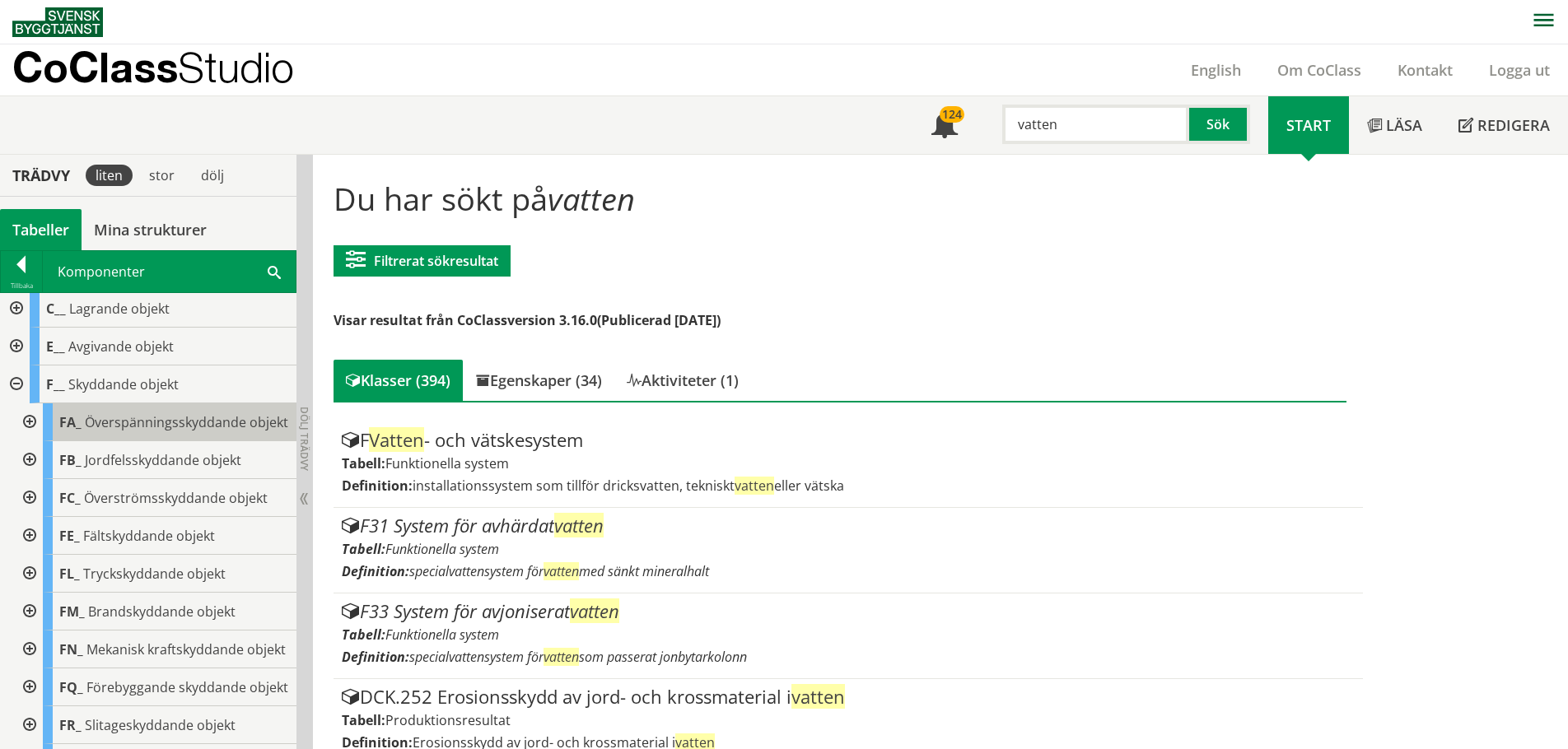
scroll to position [164, 0]
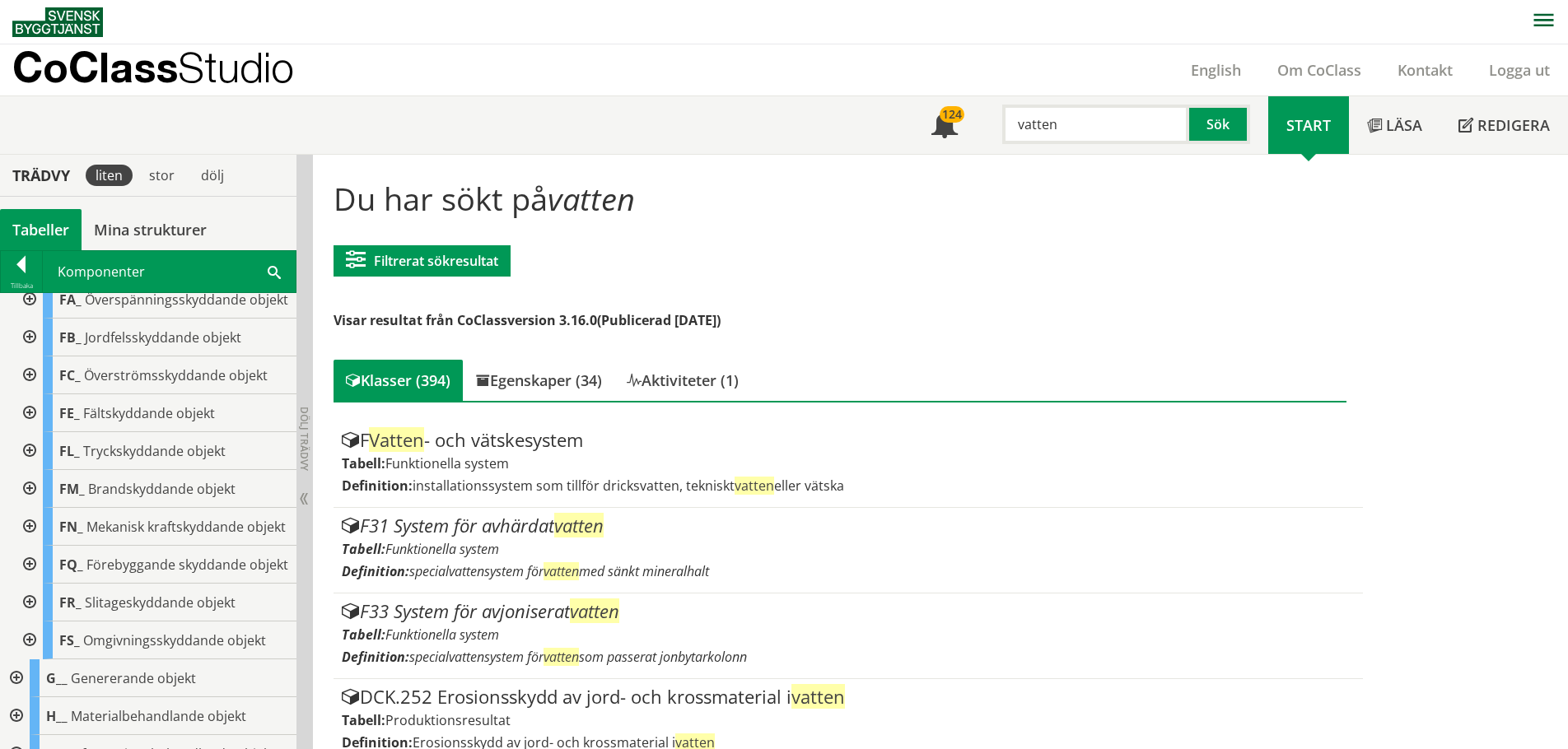
click at [29, 465] on div at bounding box center [28, 451] width 30 height 38
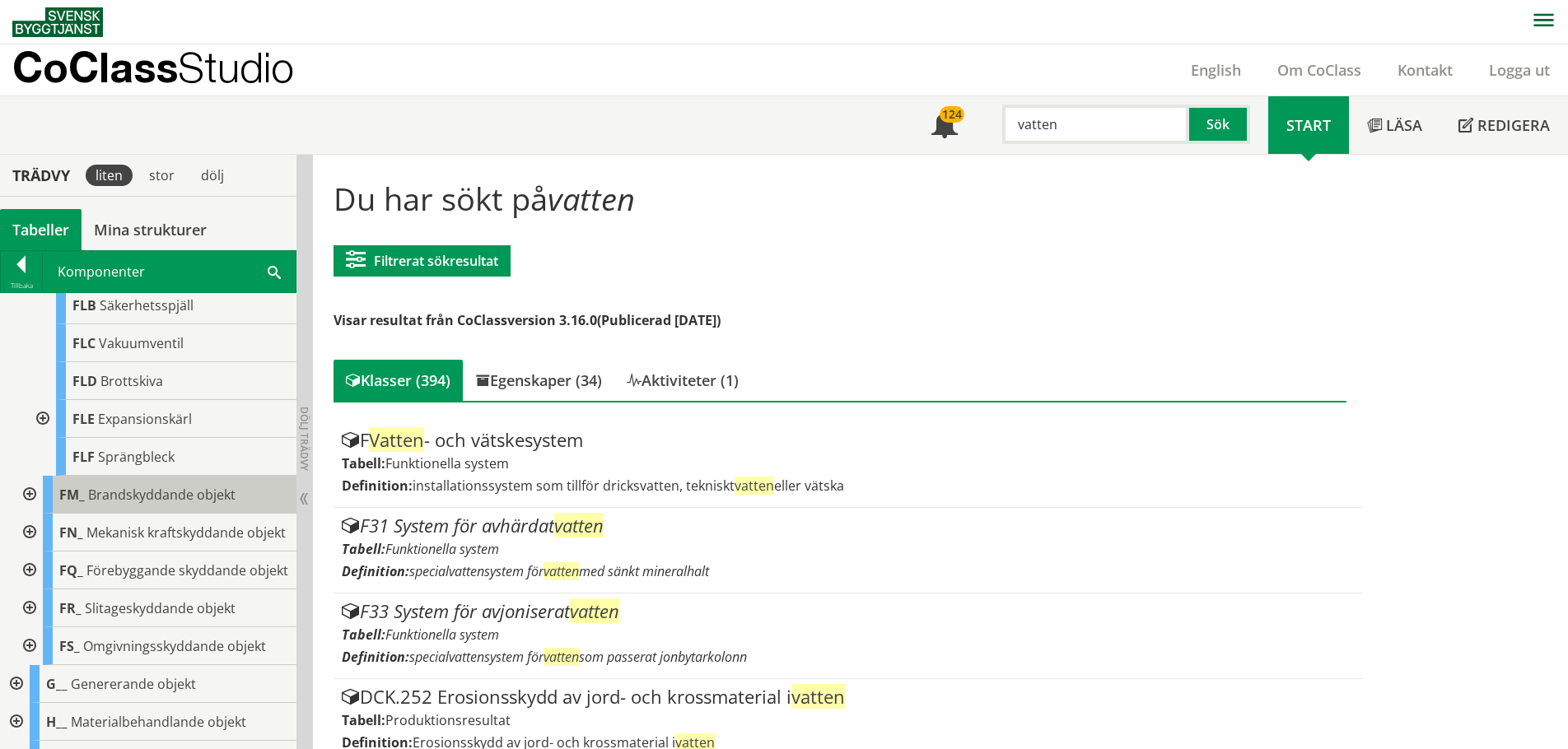
scroll to position [411, 0]
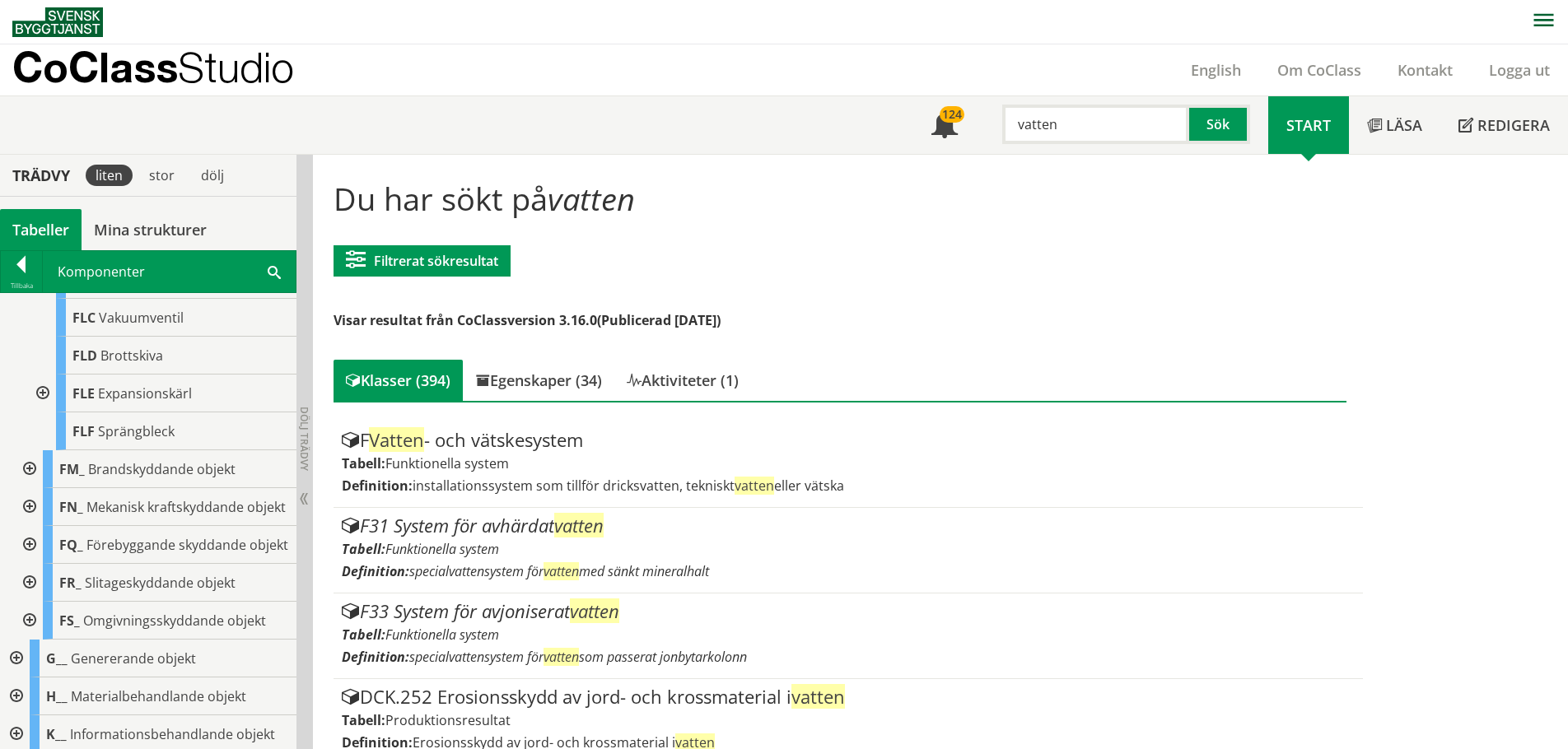
click at [32, 526] on div at bounding box center [28, 507] width 30 height 38
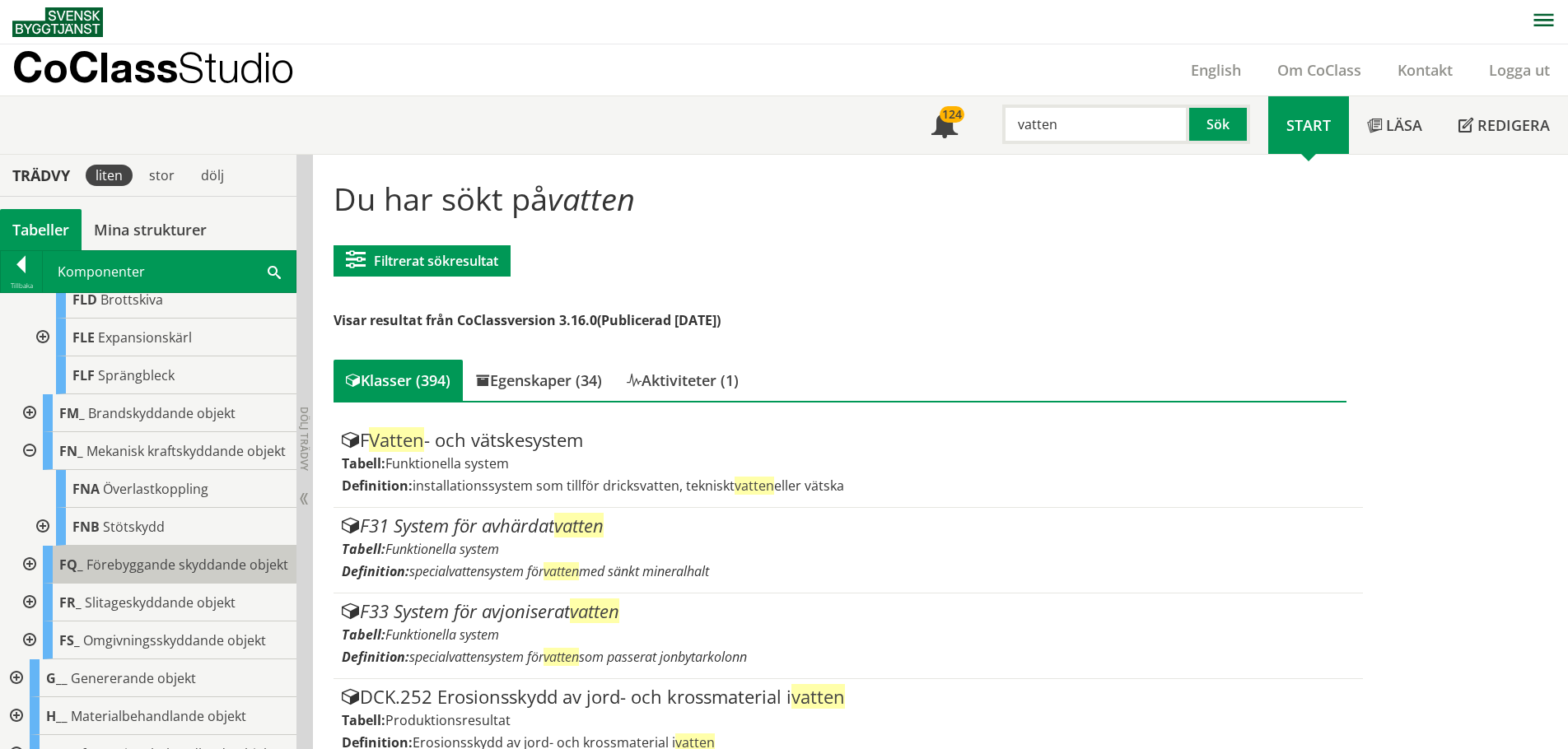
scroll to position [577, 0]
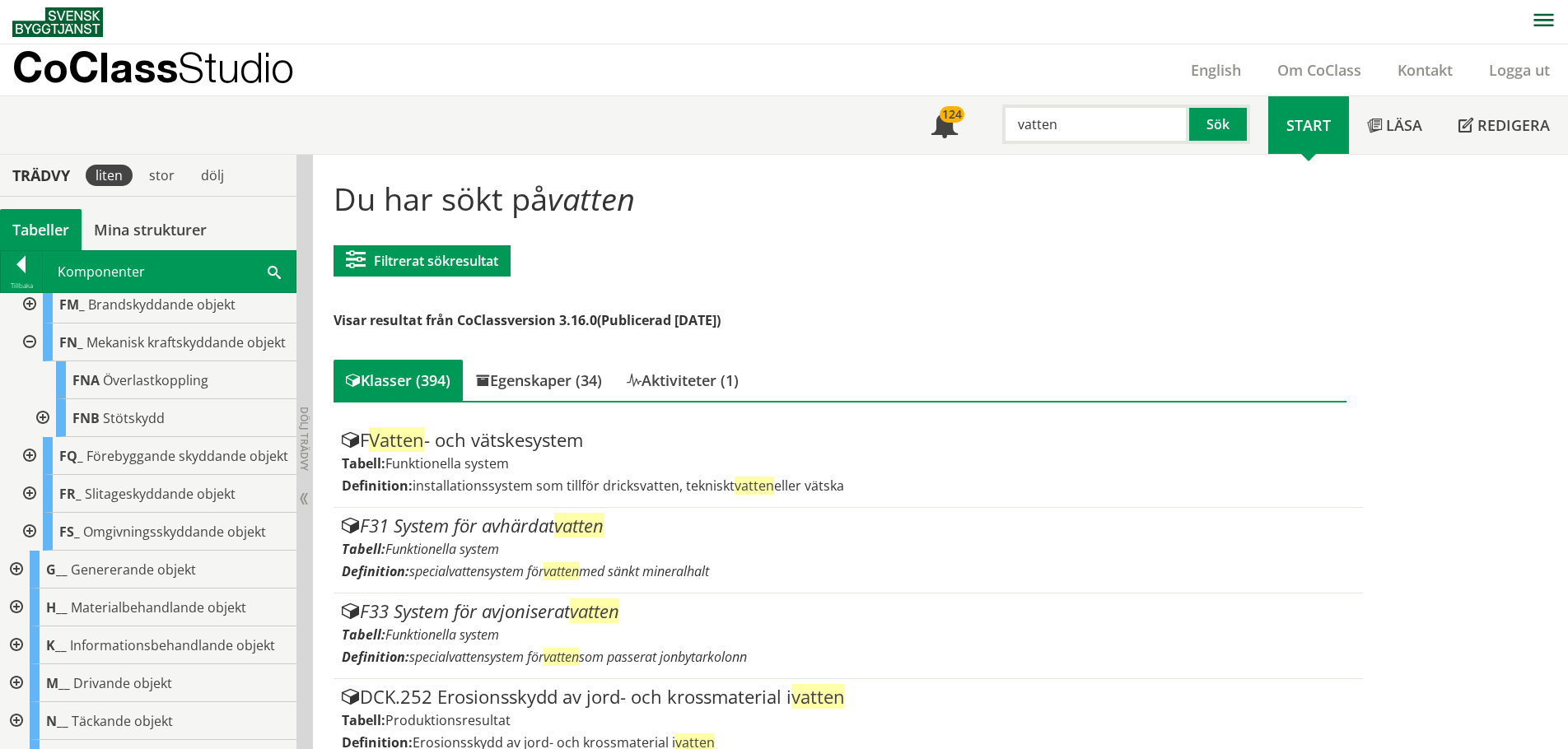
click at [32, 362] on div at bounding box center [28, 343] width 30 height 38
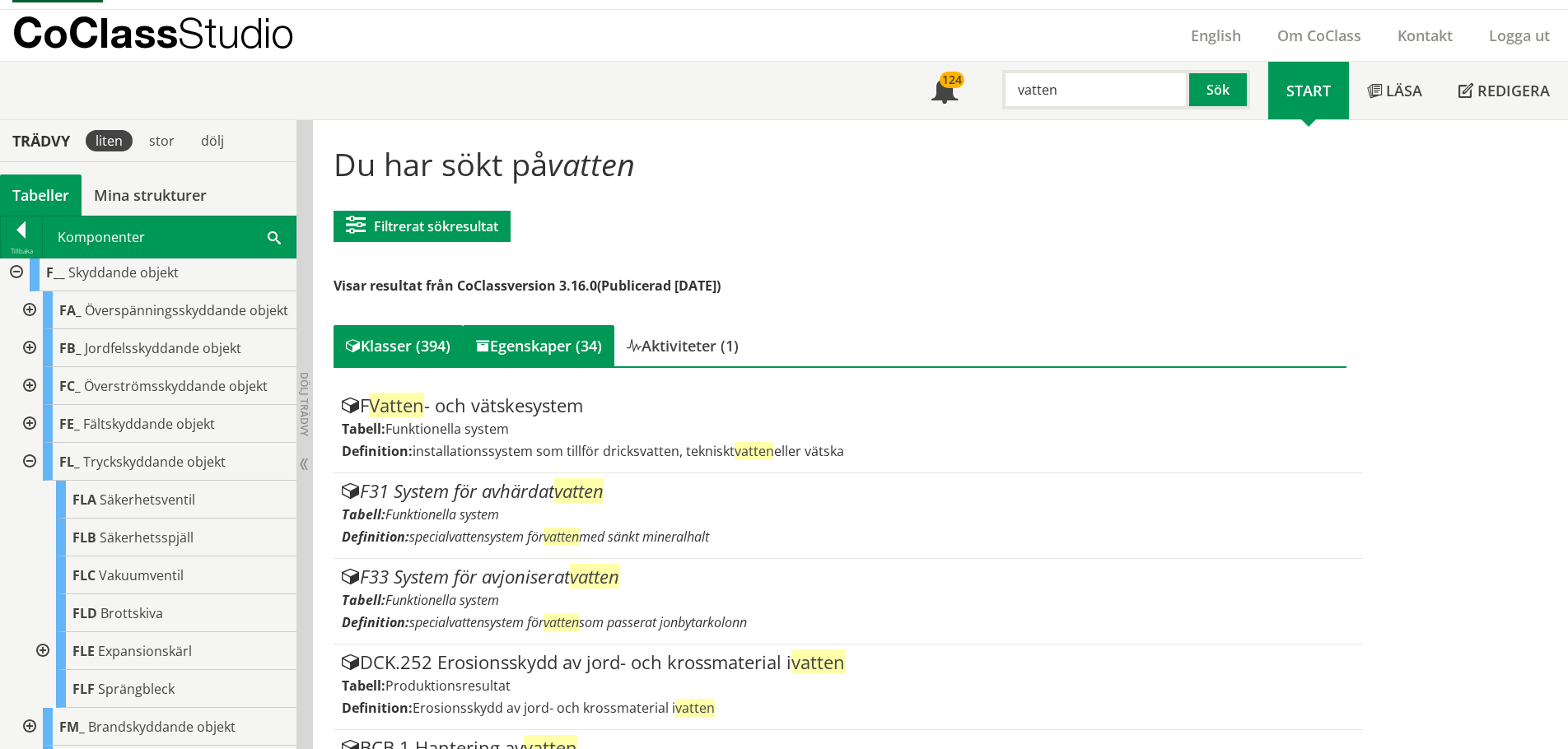
scroll to position [0, 0]
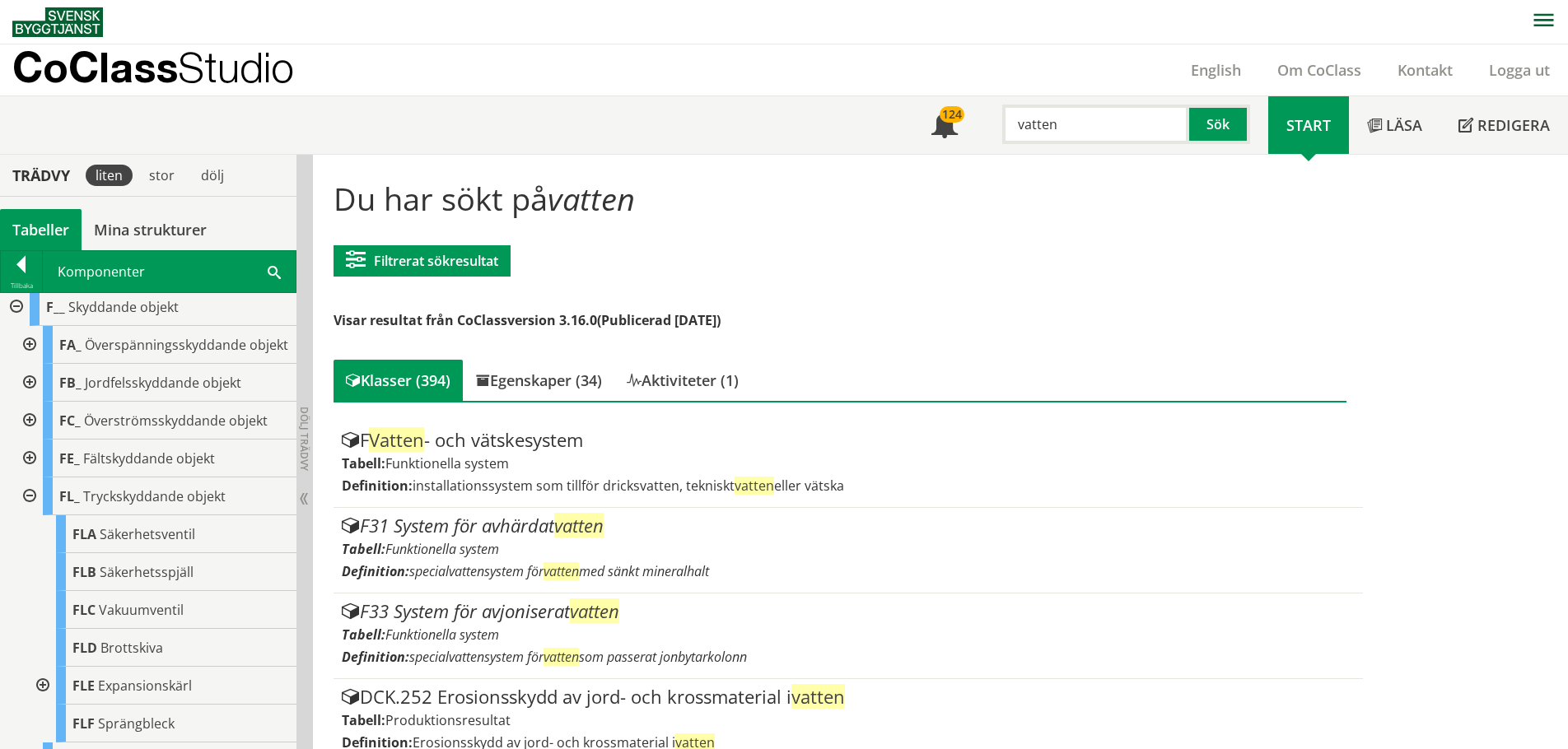
click at [1062, 122] on input "vatten" at bounding box center [1095, 125] width 187 height 40
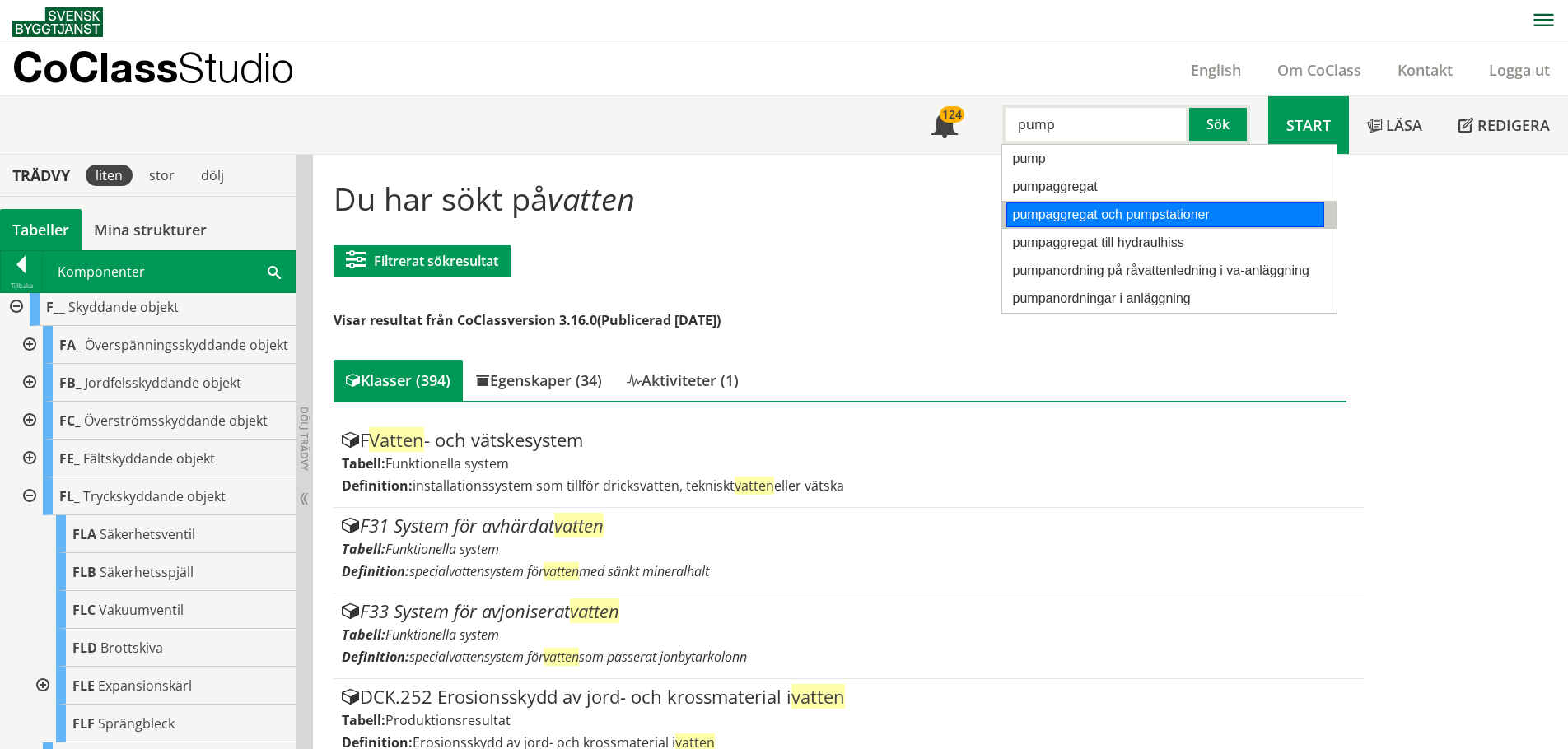
click at [1080, 215] on div "pumpaggregat och pumpstationer" at bounding box center [1165, 214] width 318 height 24
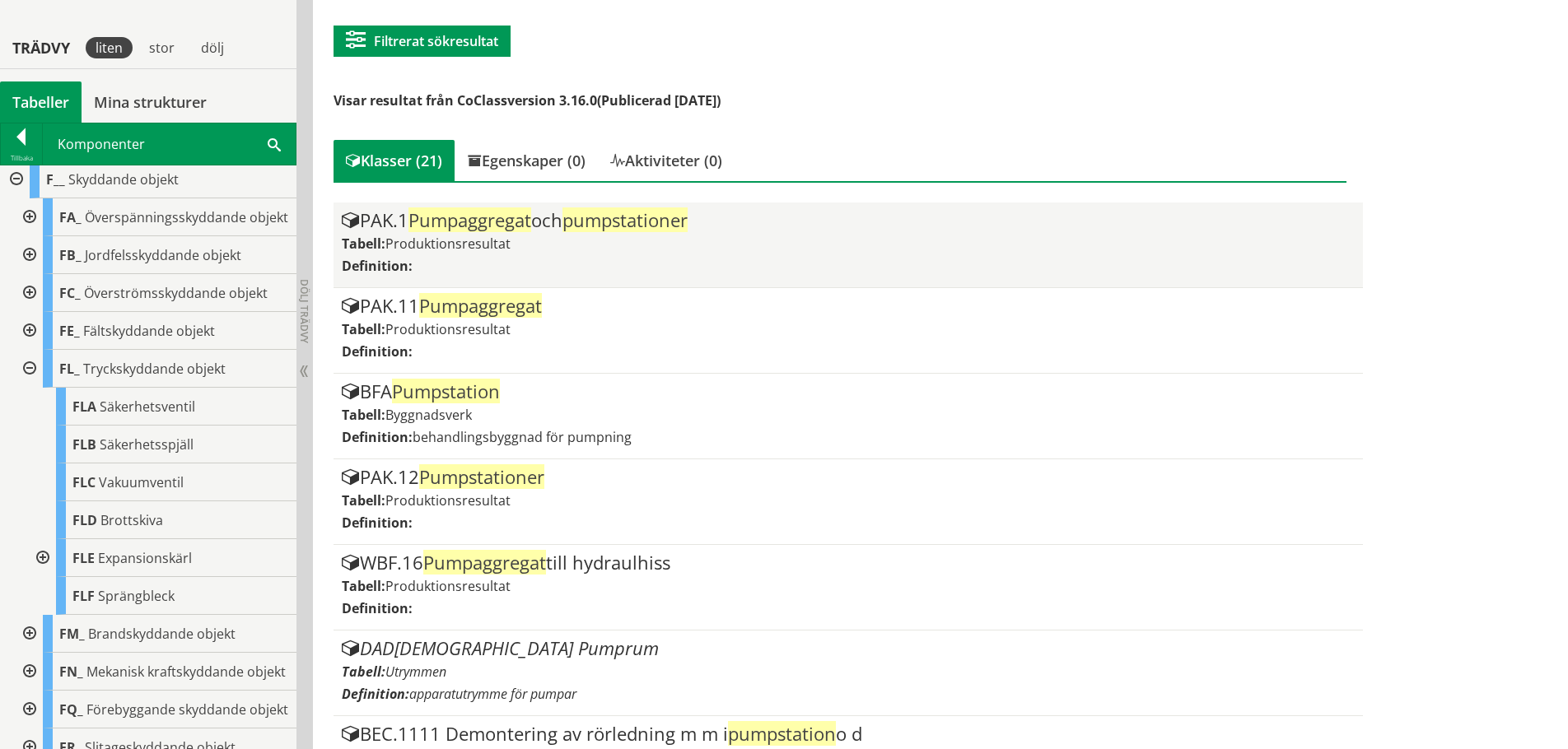
scroll to position [247, 0]
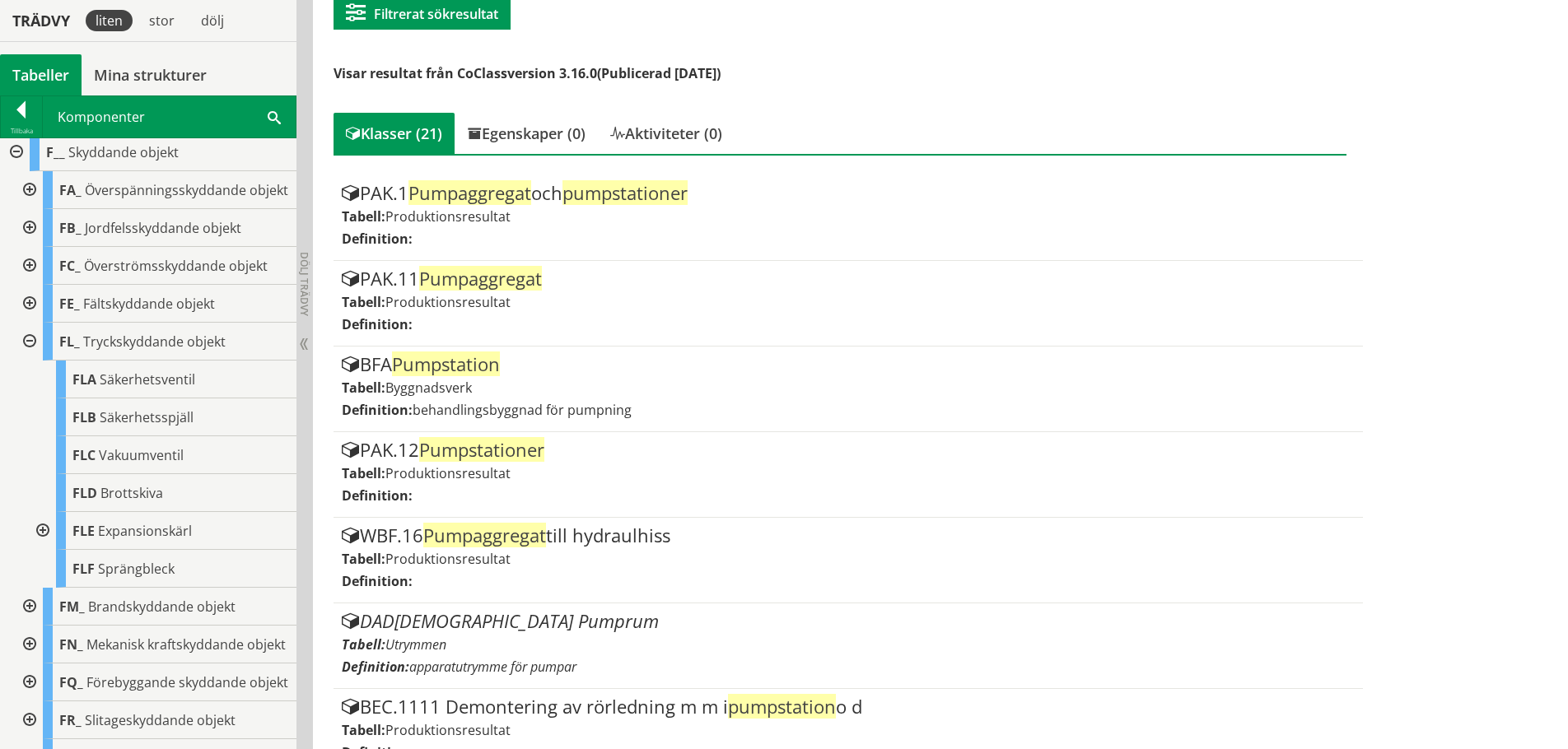
type input "pumpaggregat och pumpstationer"
click at [26, 357] on div at bounding box center [28, 342] width 30 height 38
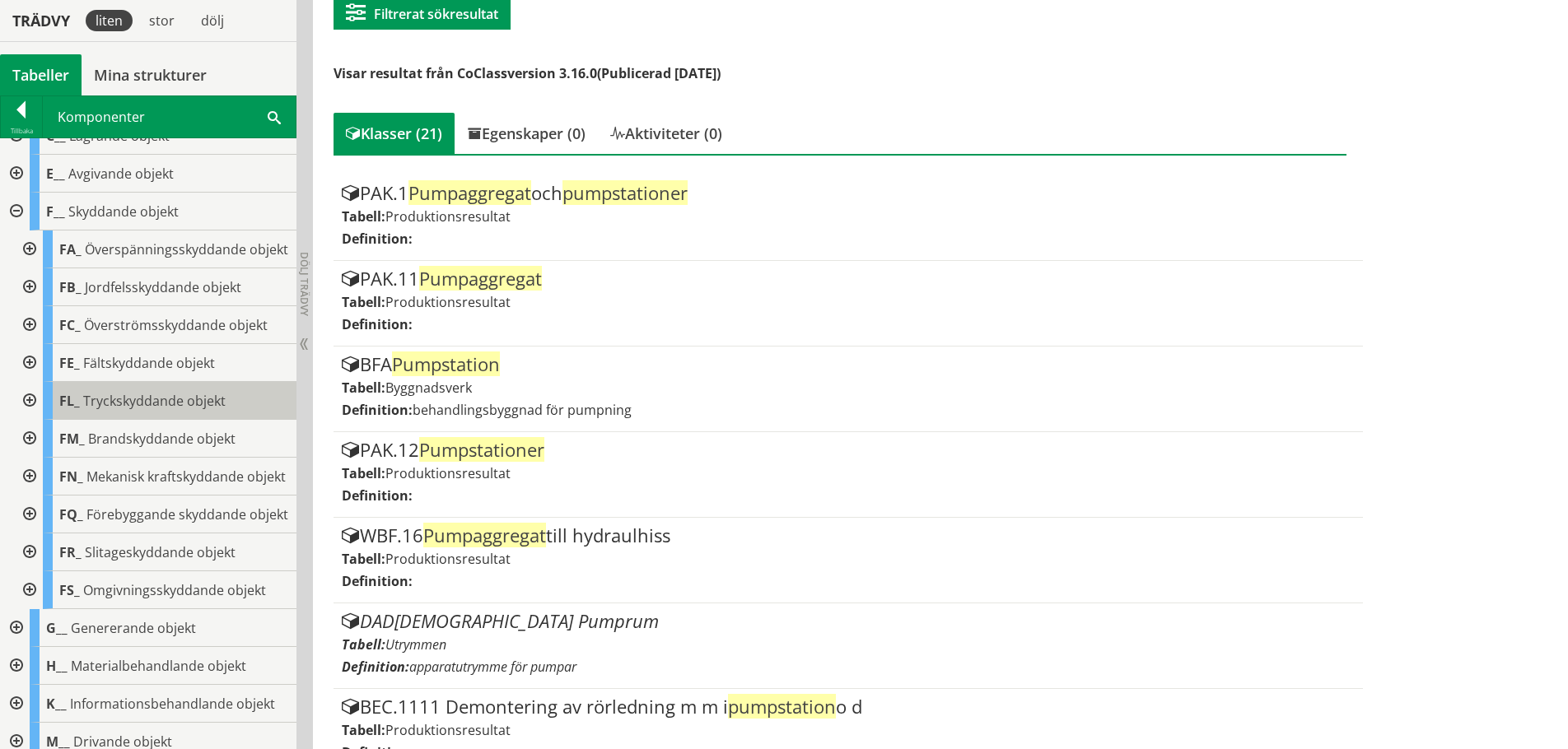
scroll to position [0, 0]
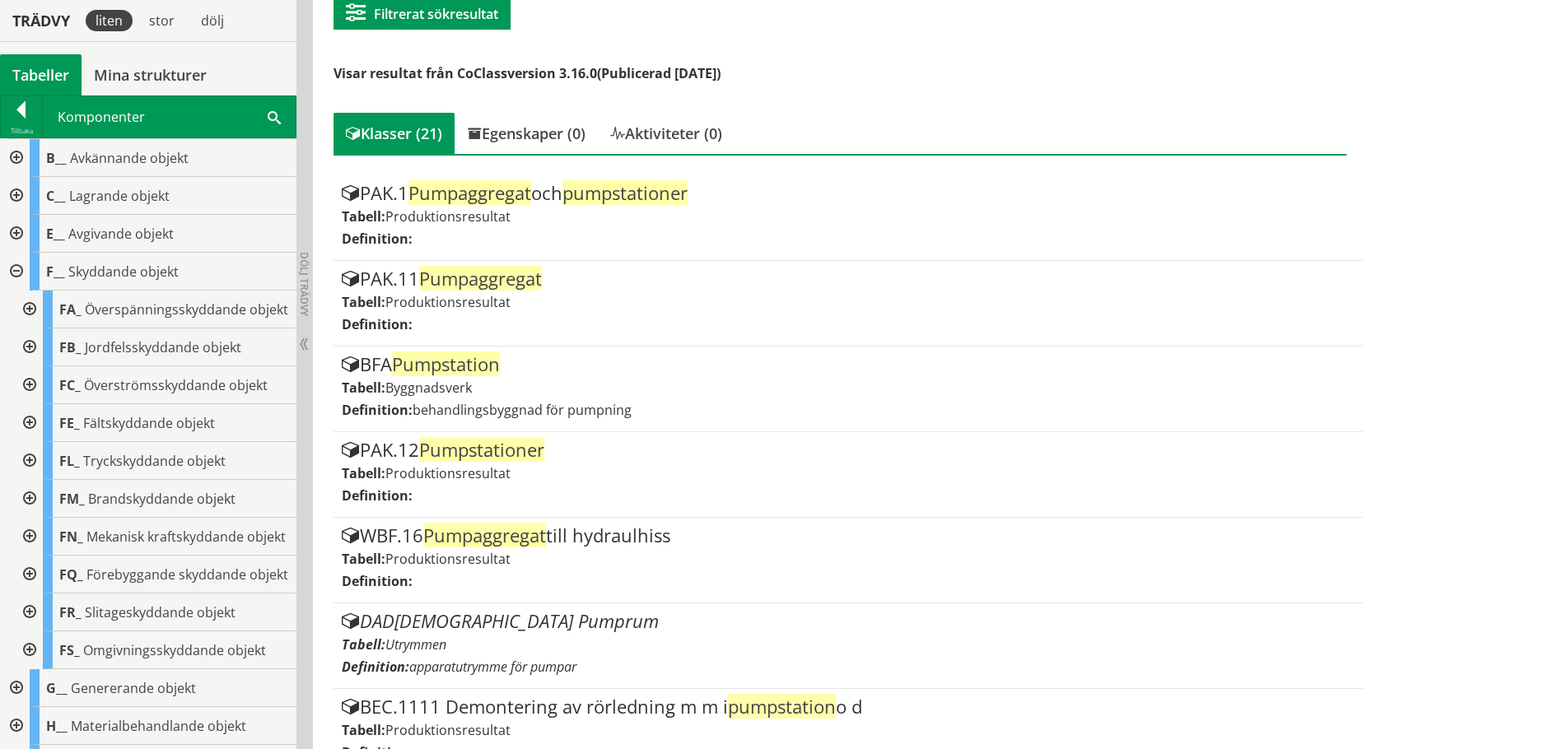
click at [14, 271] on div at bounding box center [14, 272] width 30 height 38
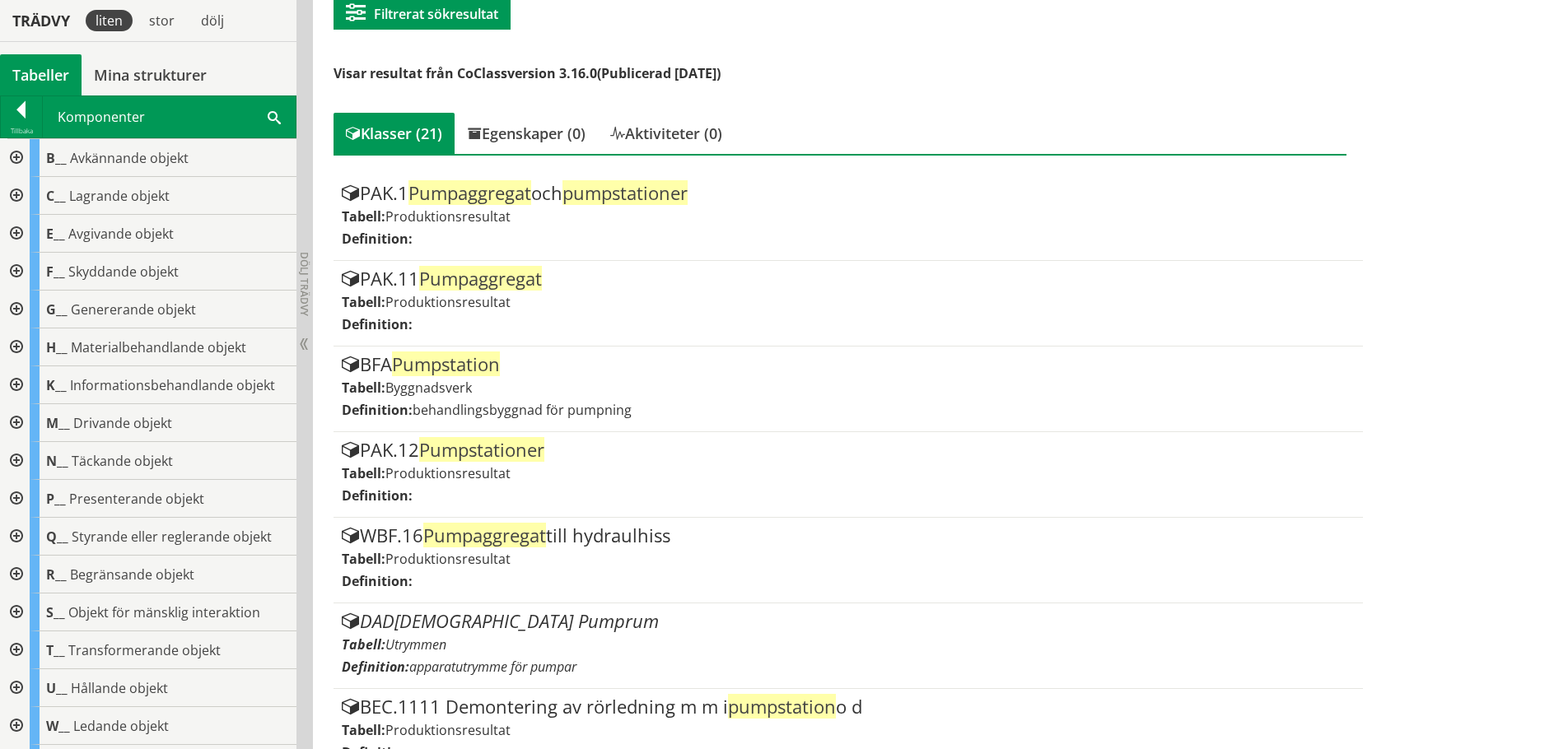
click at [20, 155] on div at bounding box center [14, 158] width 30 height 38
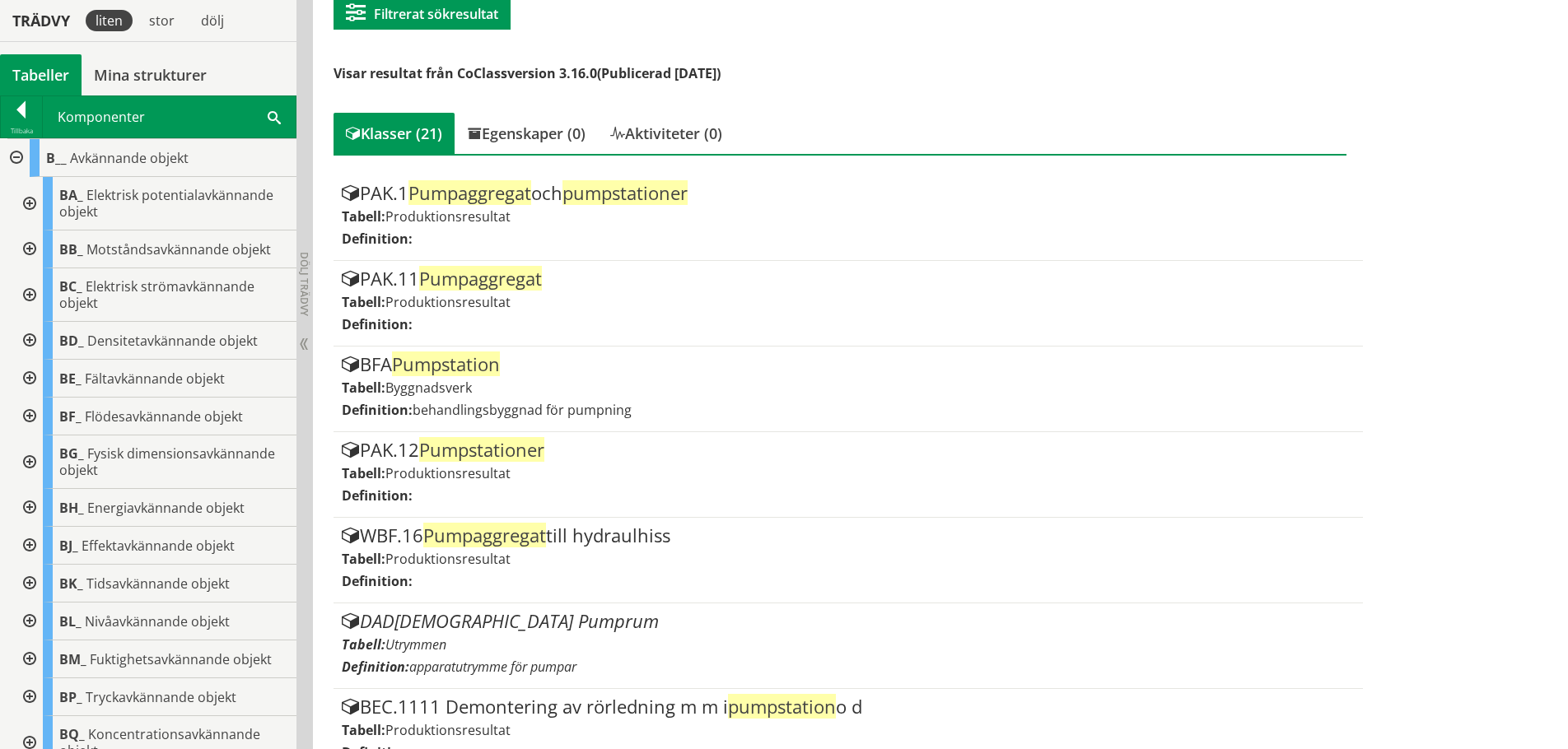
click at [32, 414] on div at bounding box center [28, 417] width 30 height 38
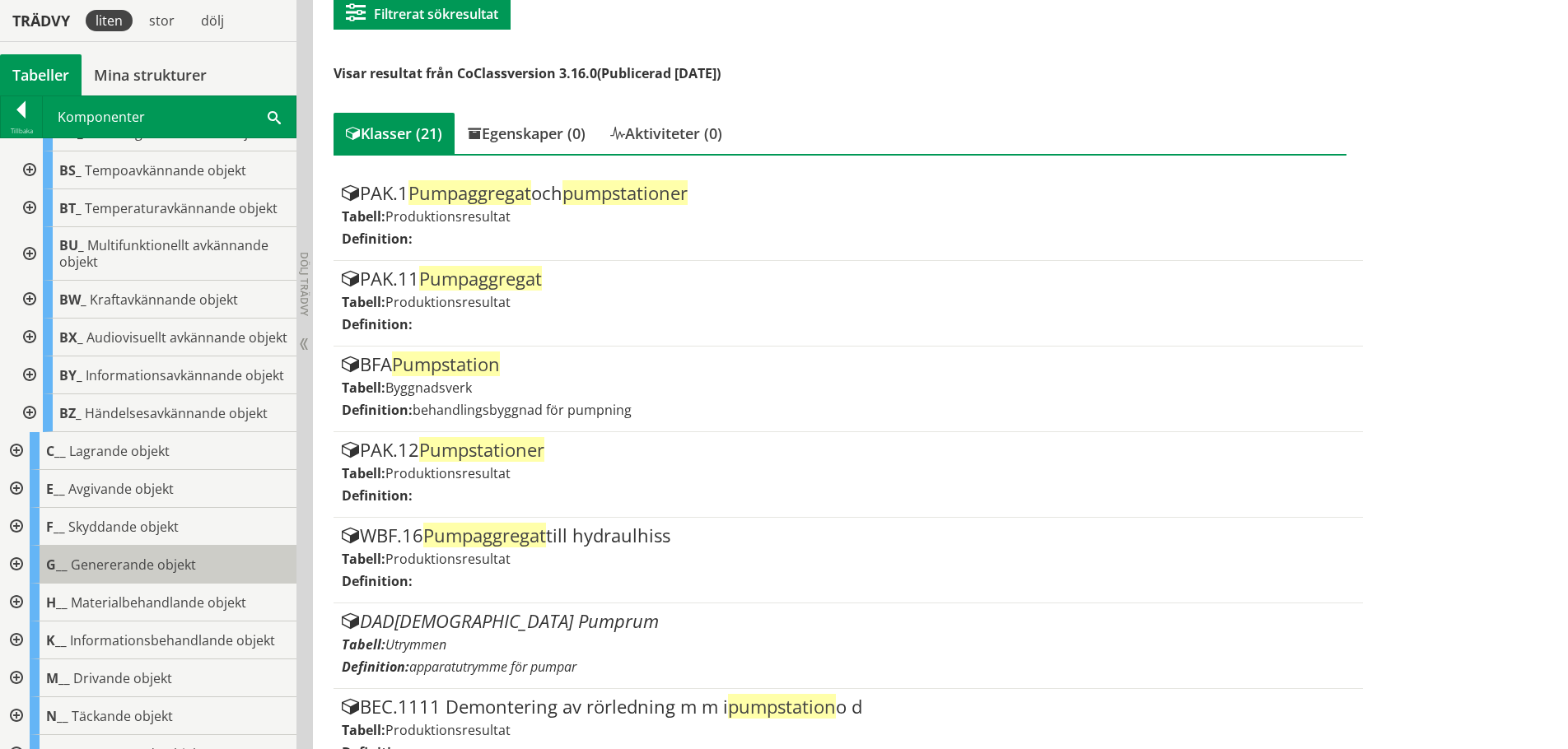
scroll to position [814, 0]
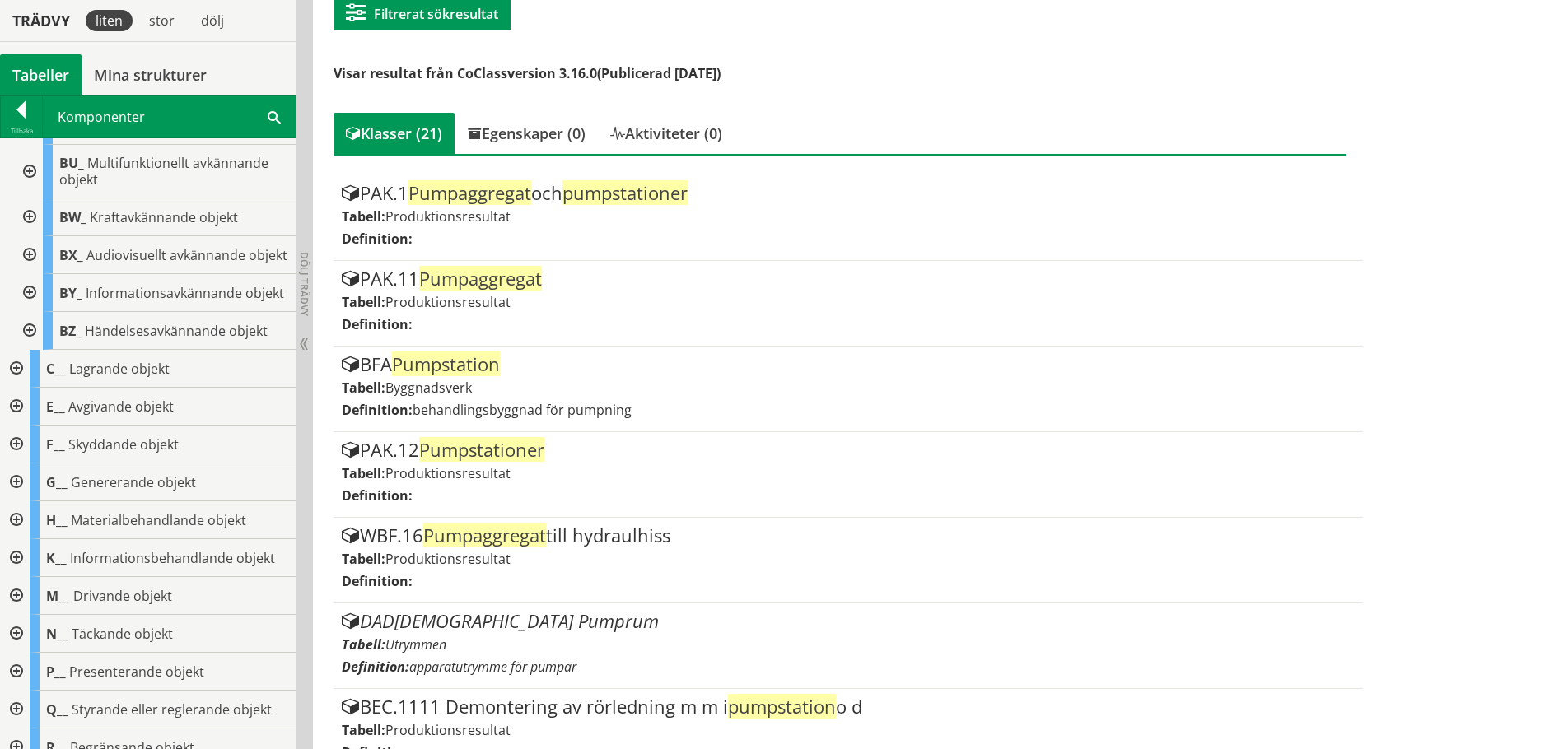
click at [14, 502] on div at bounding box center [14, 483] width 30 height 38
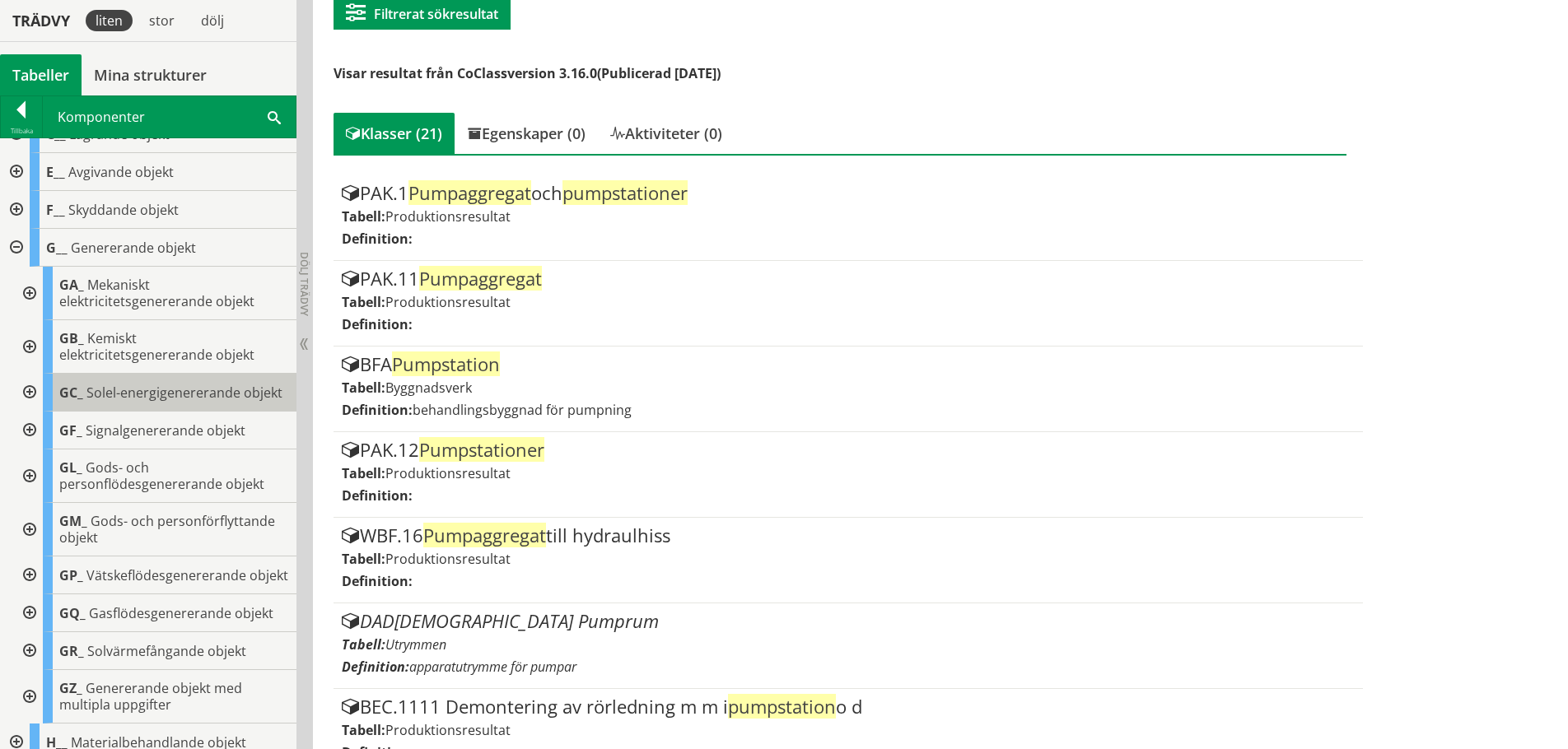
scroll to position [1143, 0]
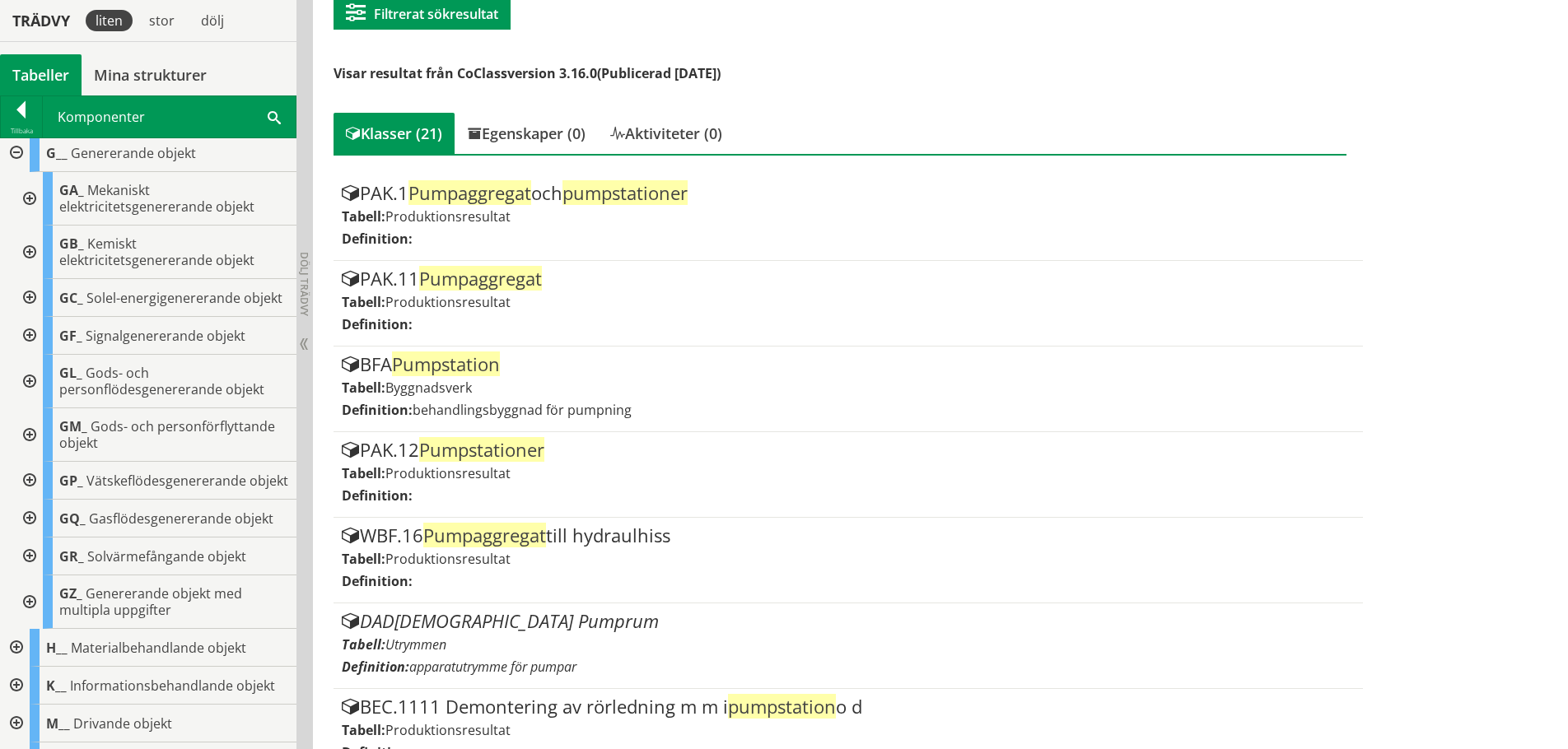
click at [24, 500] on div at bounding box center [28, 481] width 30 height 38
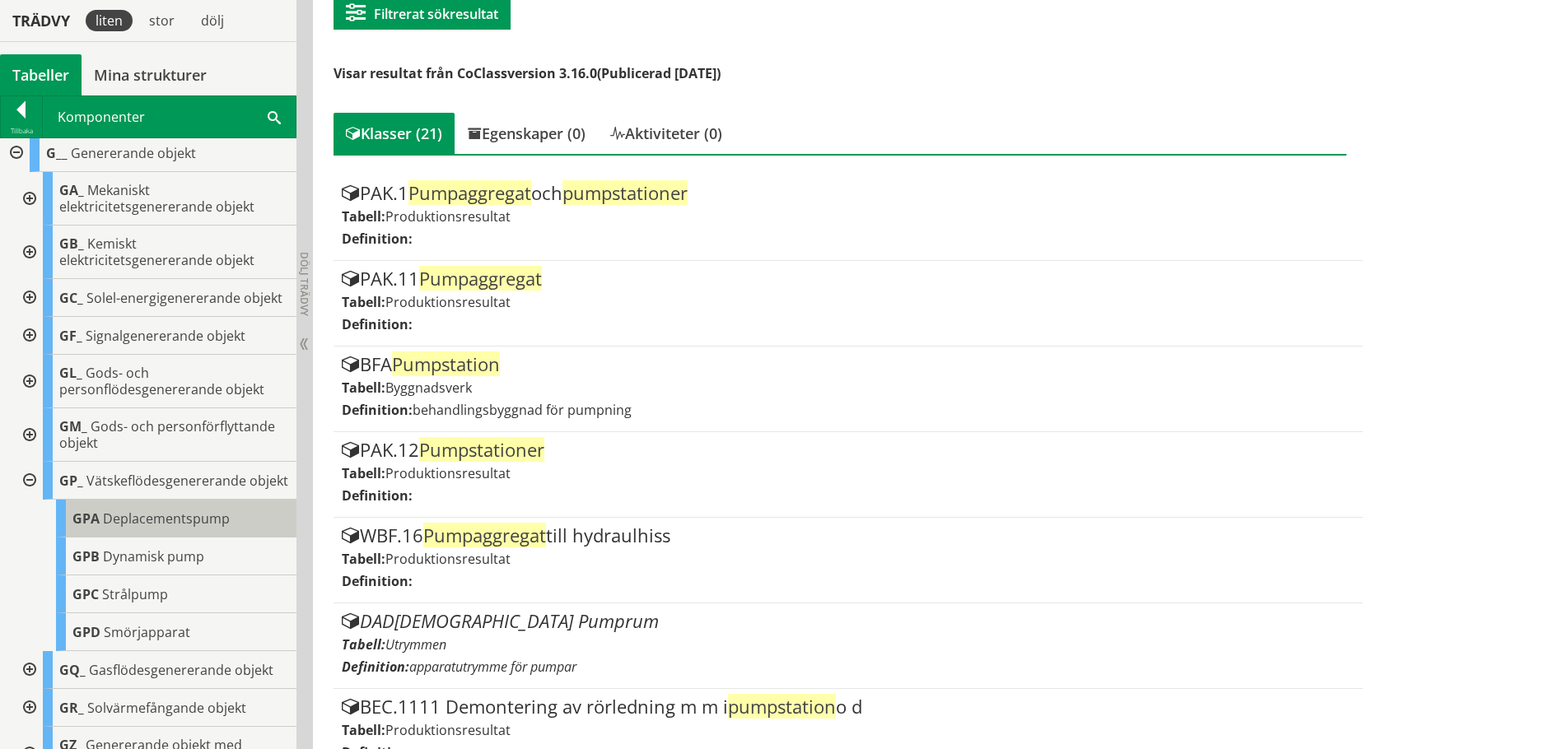
scroll to position [1226, 0]
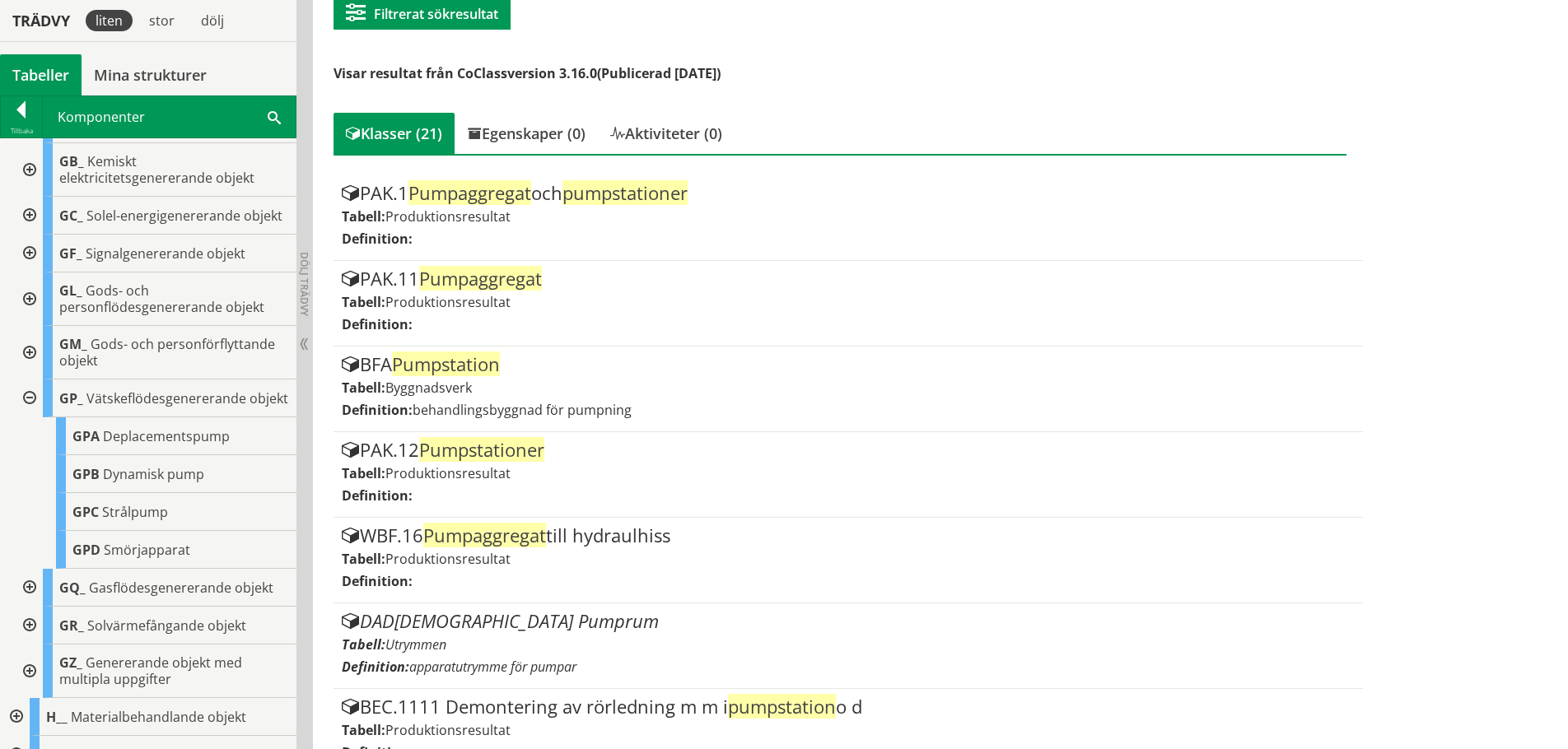
click at [30, 418] on div at bounding box center [28, 399] width 30 height 38
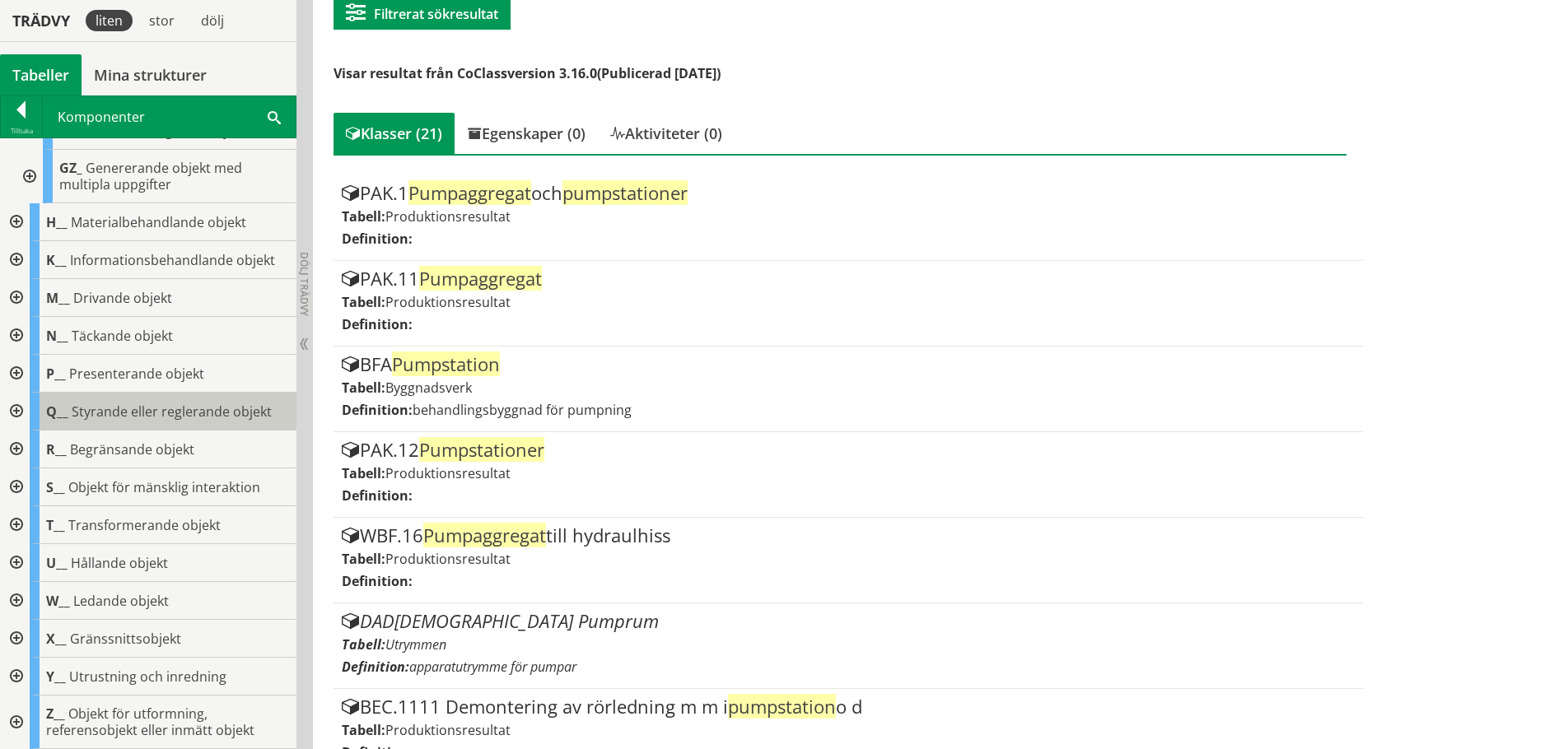
scroll to position [1632, 0]
click at [14, 407] on div at bounding box center [14, 411] width 30 height 38
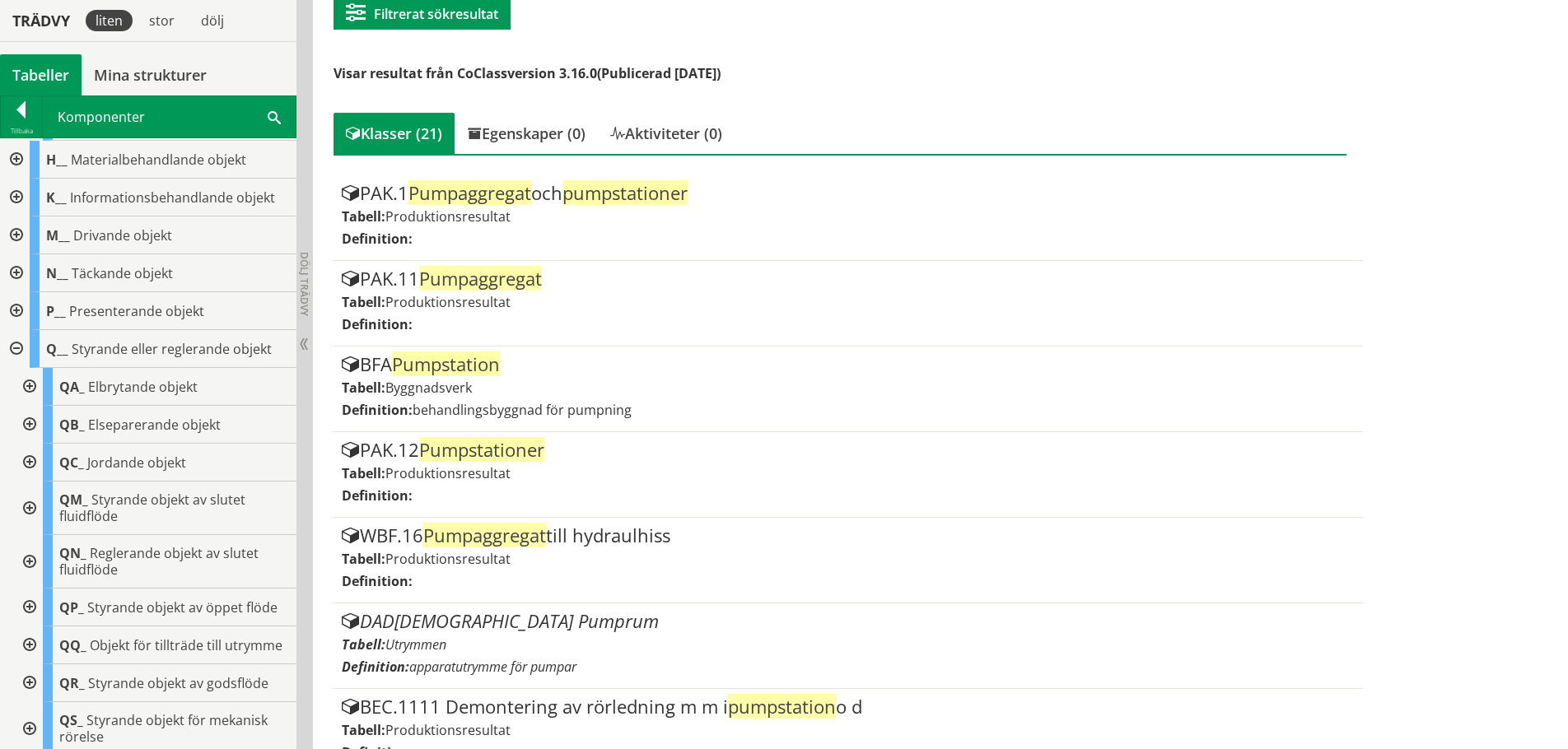
click at [32, 444] on div at bounding box center [28, 425] width 30 height 38
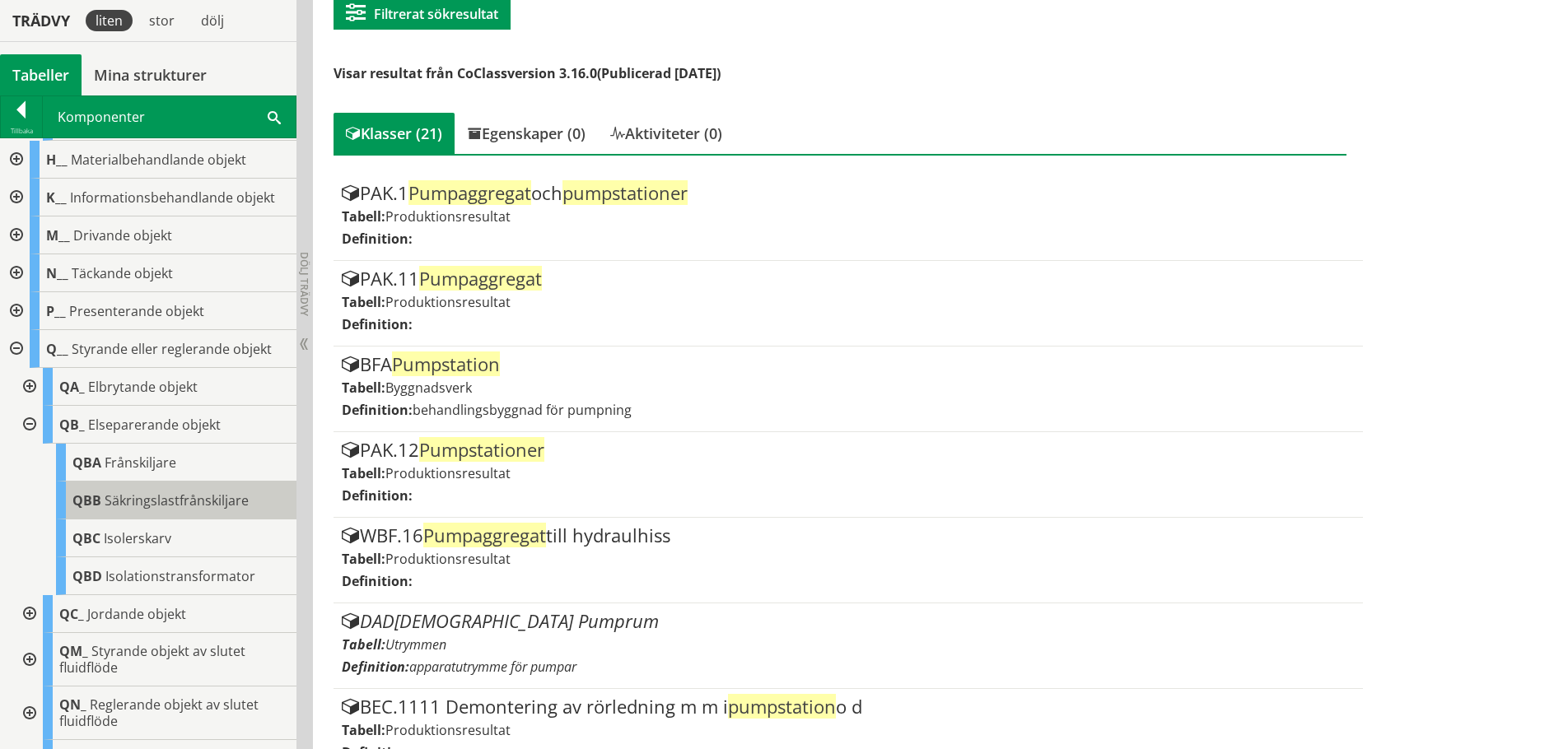
click at [146, 510] on span "Säkringslastfrånskiljare" at bounding box center [177, 501] width 144 height 18
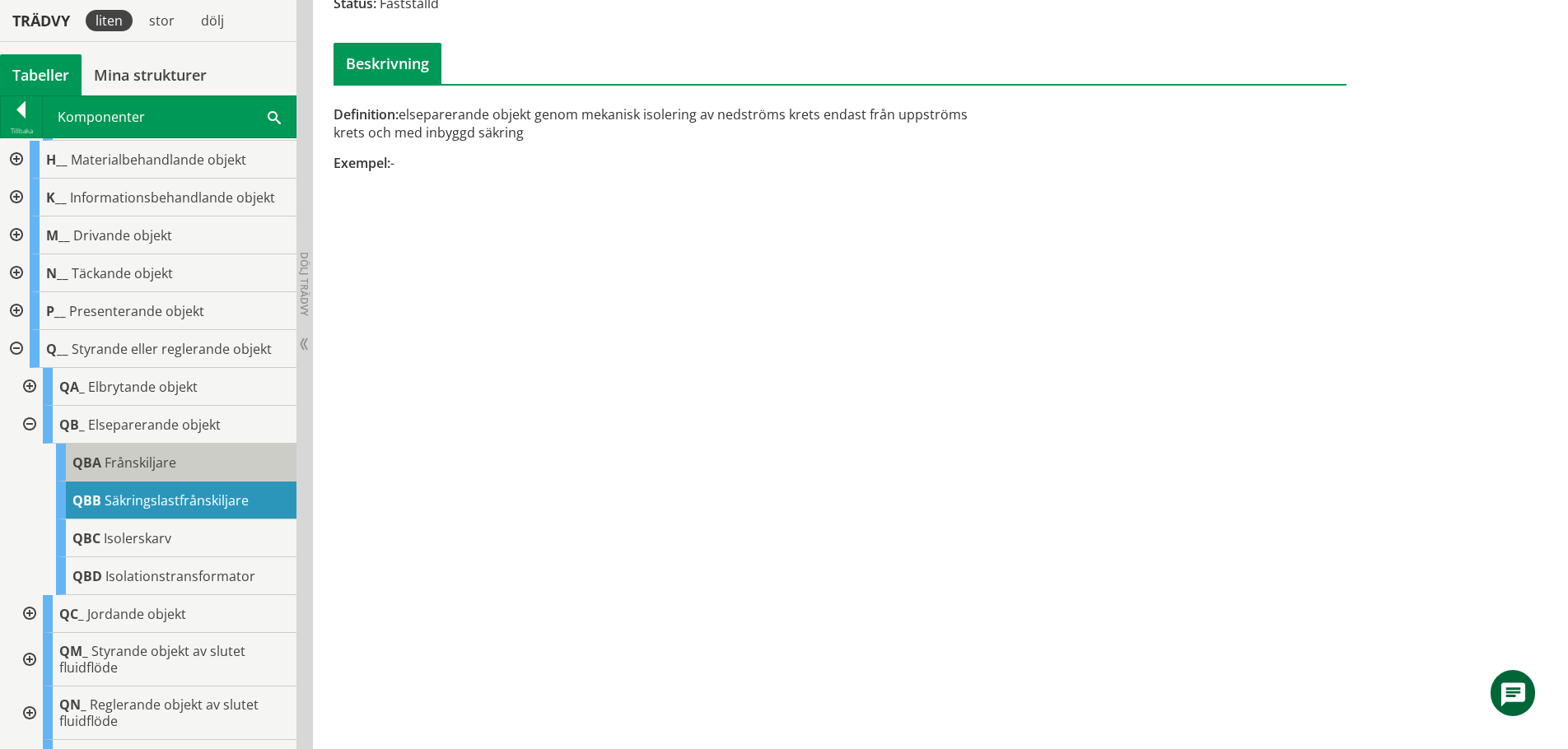
click at [154, 472] on span "Frånskiljare" at bounding box center [140, 463] width 71 height 18
